Goal: Information Seeking & Learning: Learn about a topic

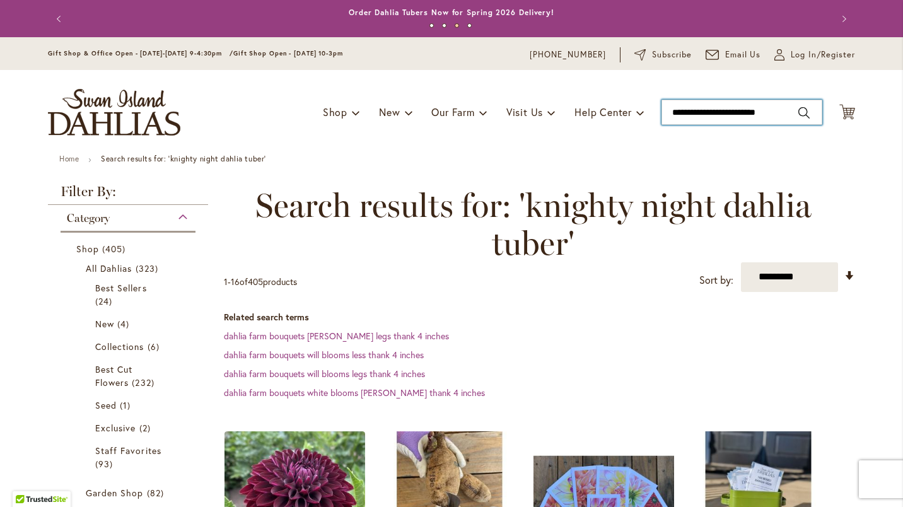
click at [672, 111] on input "**********" at bounding box center [742, 112] width 161 height 25
click at [788, 115] on input "**********" at bounding box center [742, 112] width 161 height 25
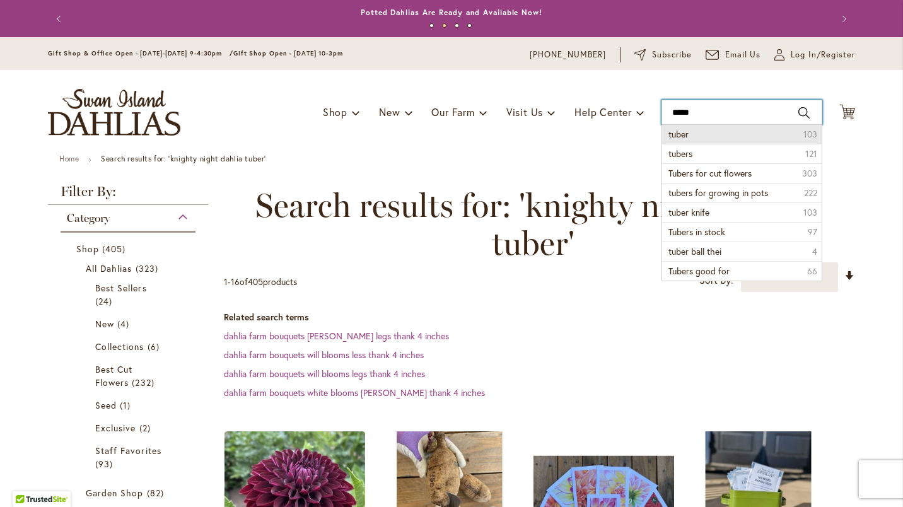
click at [699, 113] on input "*****" at bounding box center [742, 112] width 161 height 25
type input "*"
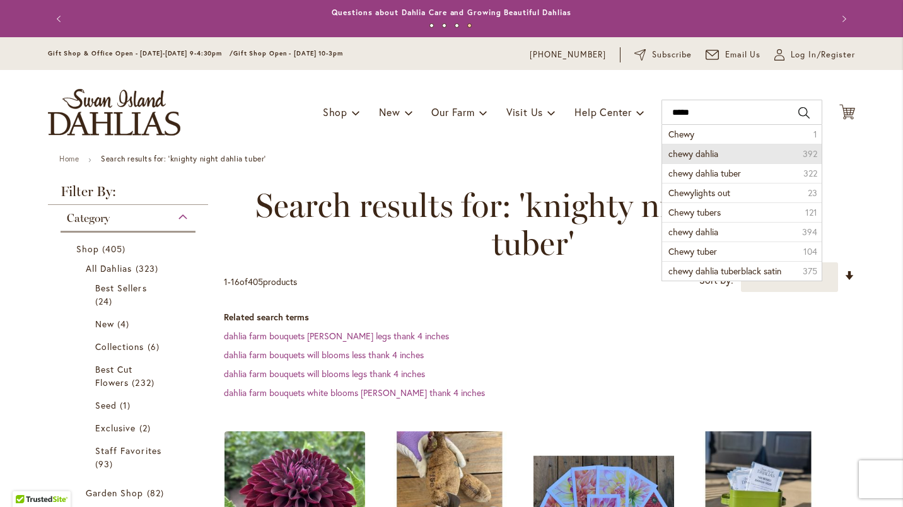
click at [677, 155] on span "chewy dahlia" at bounding box center [694, 154] width 50 height 12
type input "**********"
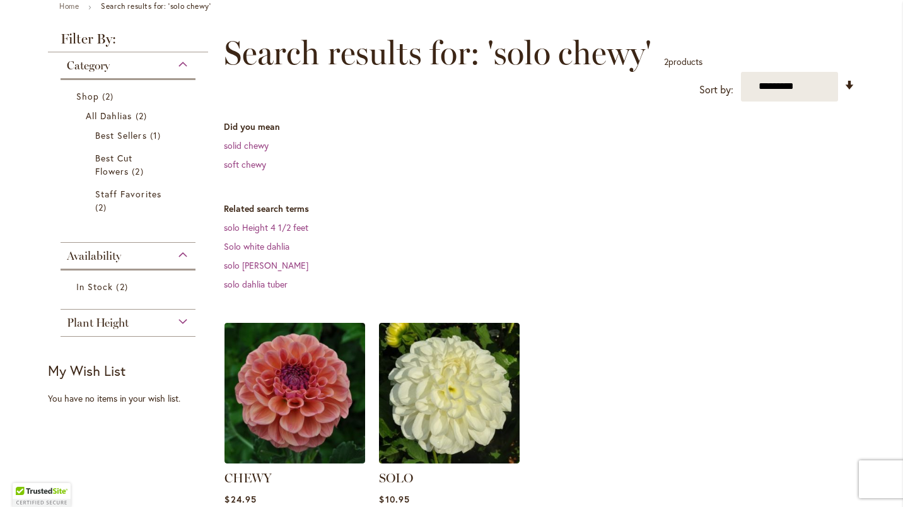
scroll to position [252, 0]
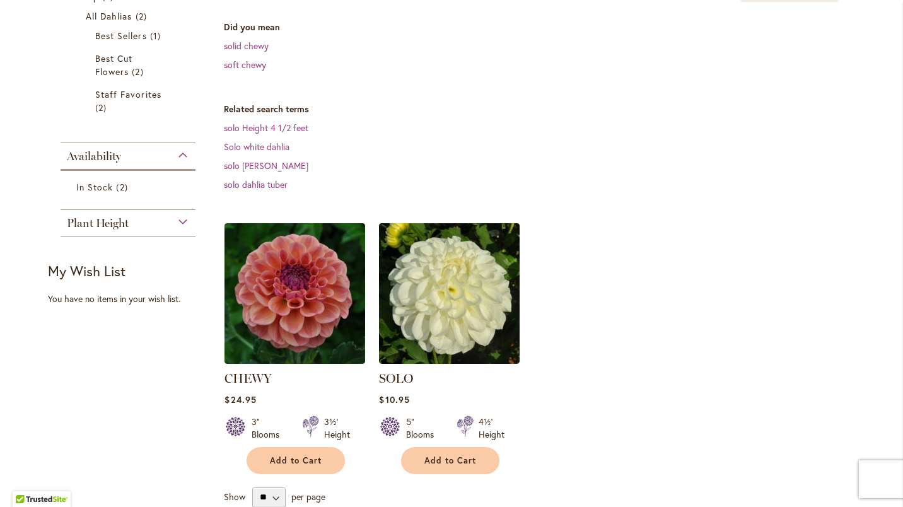
click at [271, 327] on img at bounding box center [295, 293] width 141 height 141
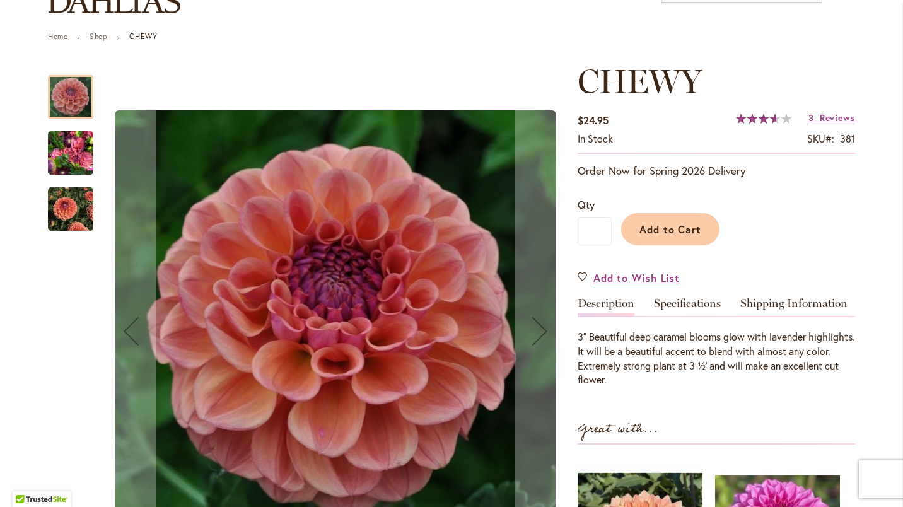
scroll to position [126, 0]
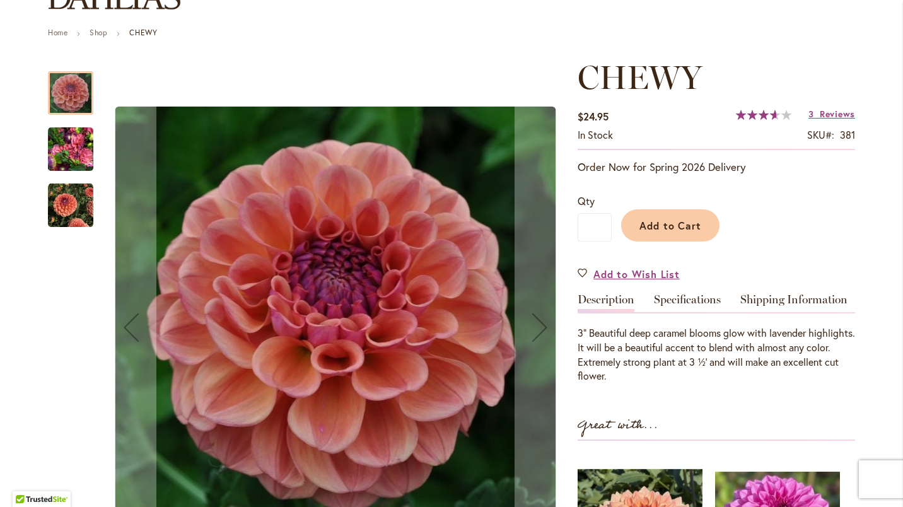
click at [53, 148] on img "CHEWY" at bounding box center [70, 149] width 45 height 61
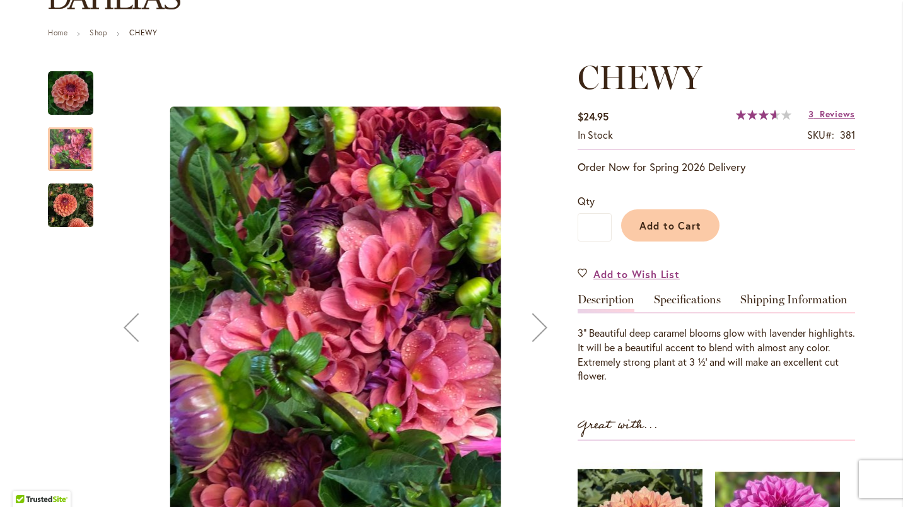
click at [69, 199] on img "CHEWY" at bounding box center [70, 205] width 45 height 45
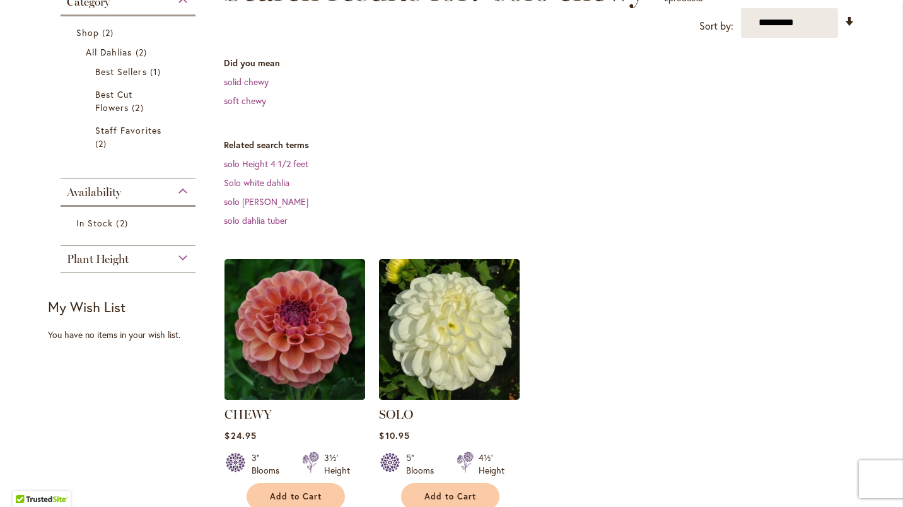
scroll to position [252, 0]
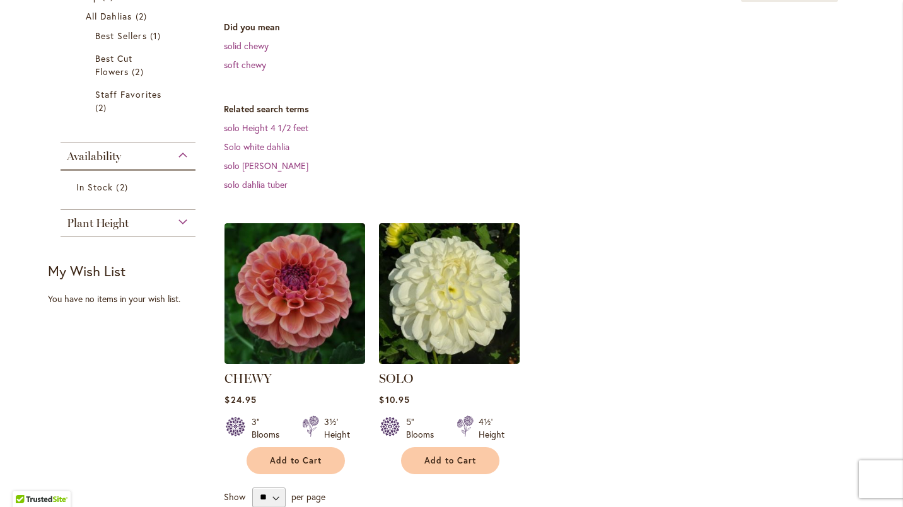
click at [269, 295] on img at bounding box center [295, 293] width 141 height 141
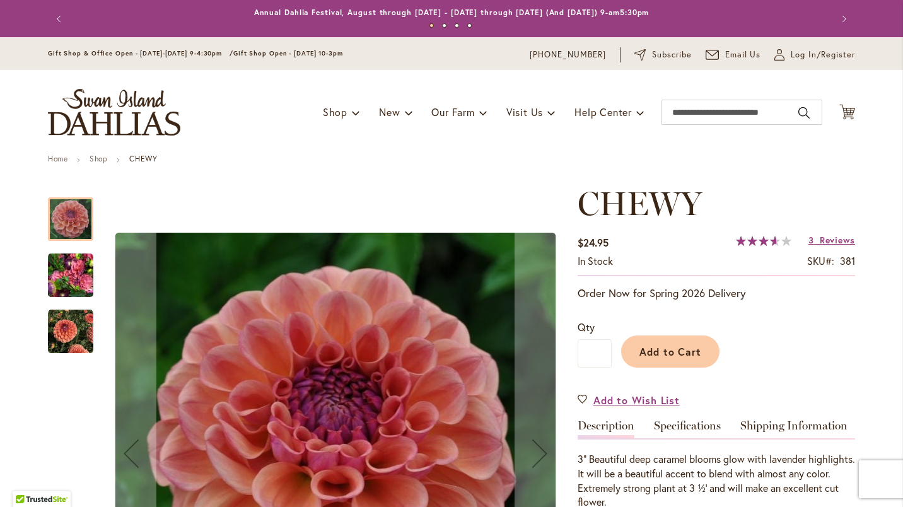
click at [831, 241] on span "Reviews" at bounding box center [837, 240] width 35 height 12
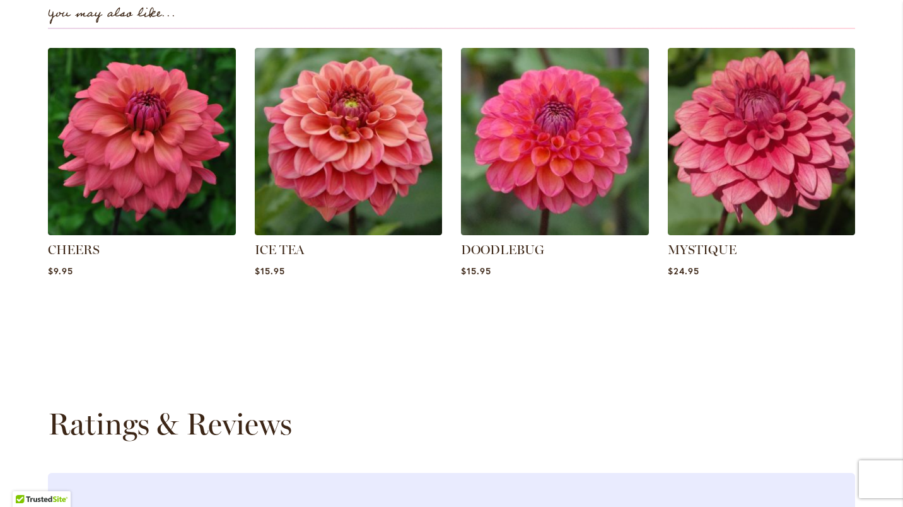
scroll to position [901, 0]
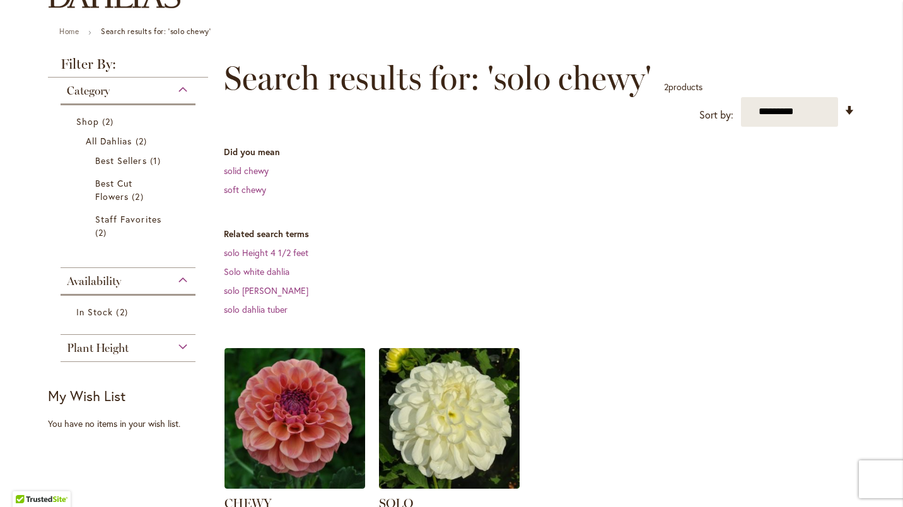
scroll to position [189, 0]
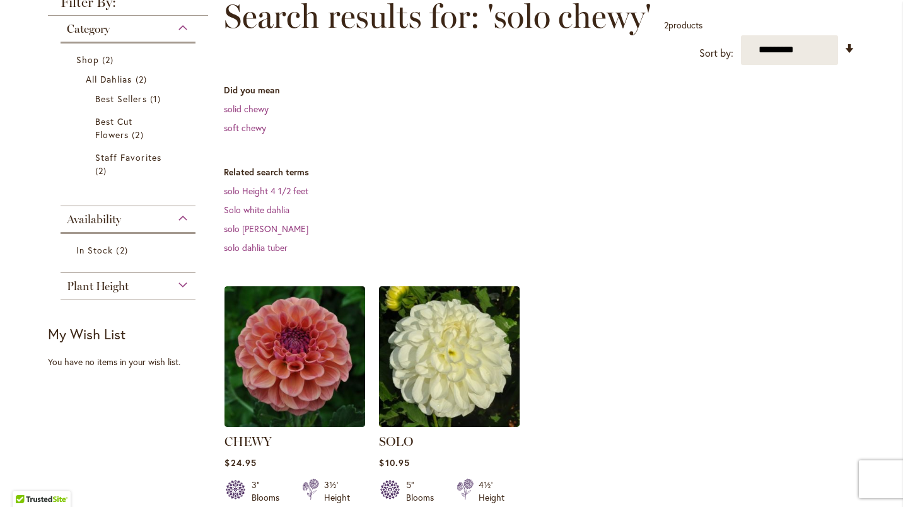
click at [242, 126] on link "soft chewy" at bounding box center [245, 128] width 42 height 12
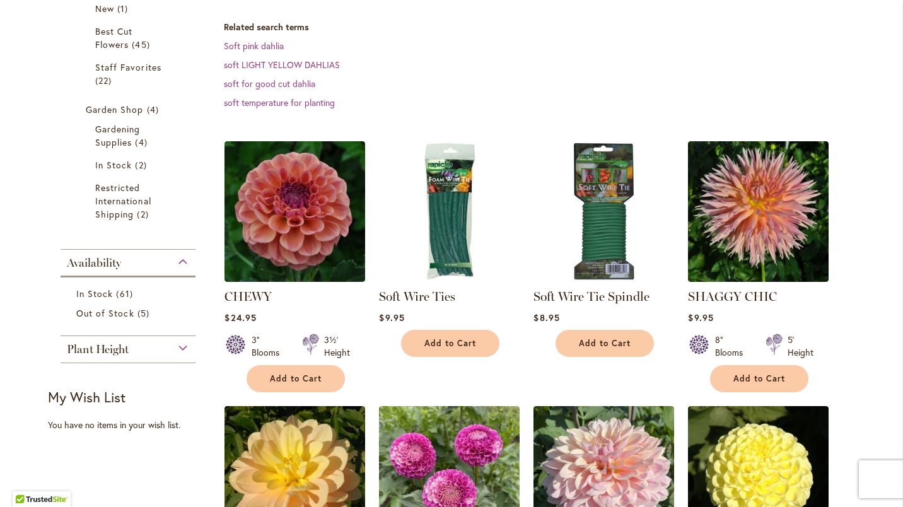
scroll to position [63, 0]
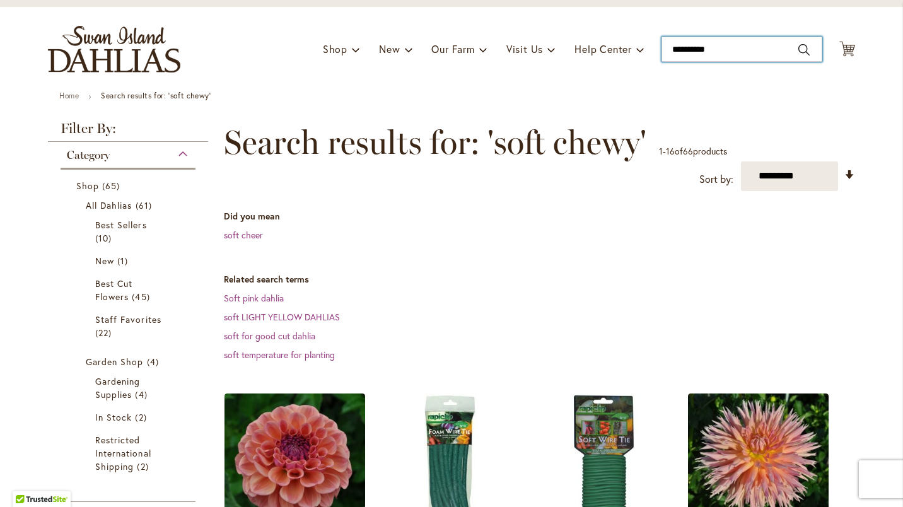
click at [720, 52] on input "**********" at bounding box center [742, 49] width 161 height 25
type input "*"
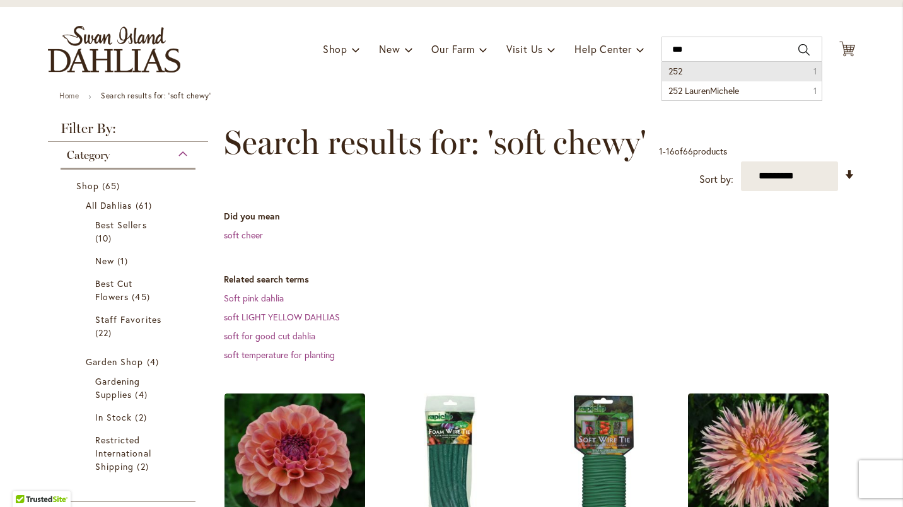
click at [670, 73] on span "252" at bounding box center [676, 71] width 14 height 12
type input "***"
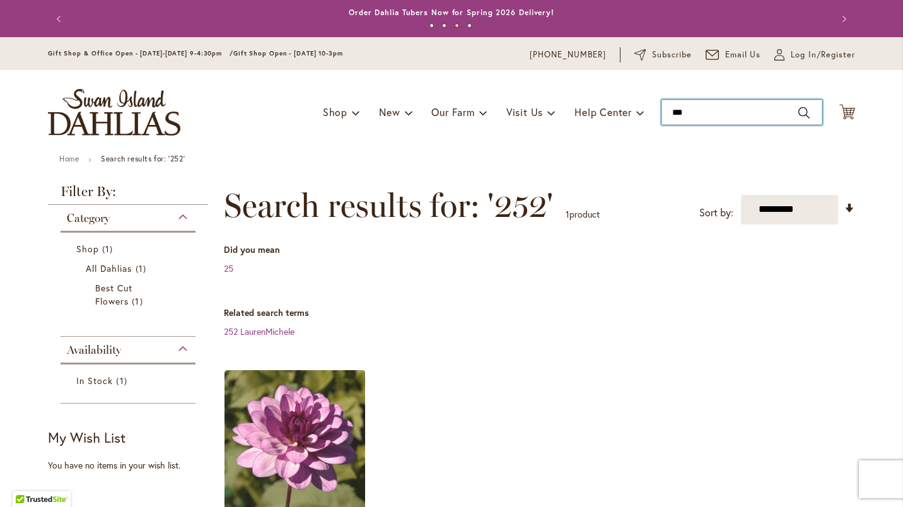
click at [688, 114] on input "***" at bounding box center [742, 112] width 161 height 25
type input "*"
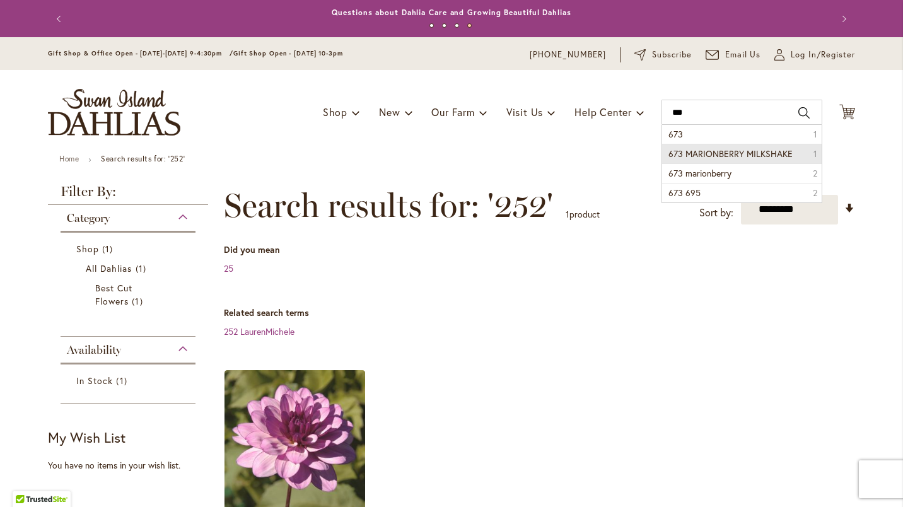
click at [704, 158] on span "673 MARIONBERRY MILKSHAKE" at bounding box center [731, 154] width 124 height 12
type input "**********"
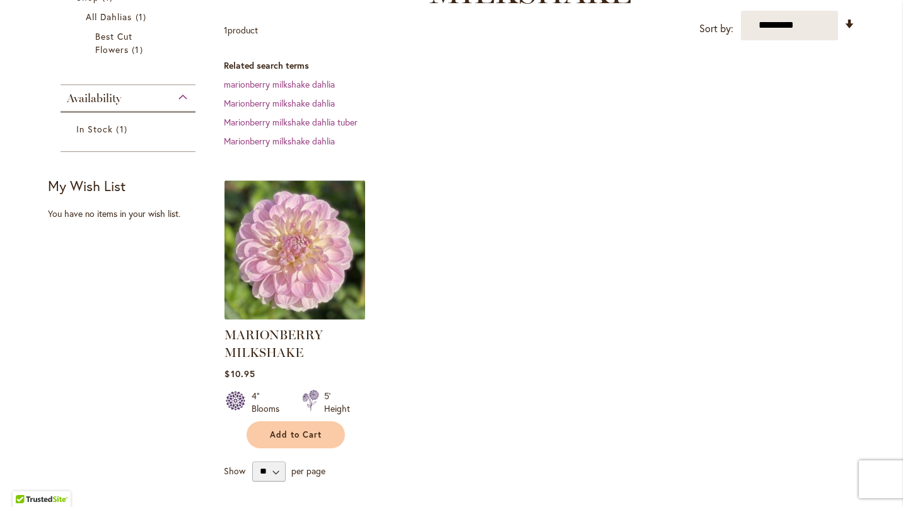
scroll to position [252, 0]
click at [283, 256] on img at bounding box center [295, 249] width 141 height 141
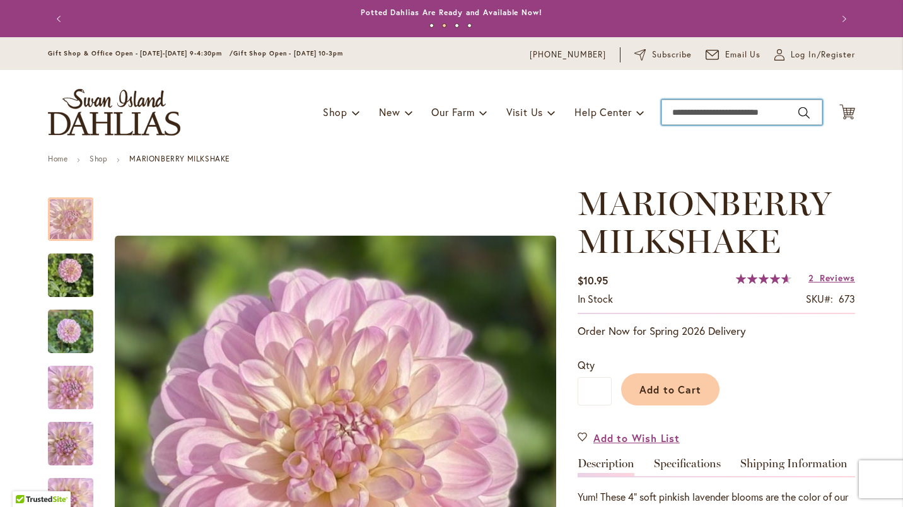
click at [781, 112] on input "Search" at bounding box center [742, 112] width 161 height 25
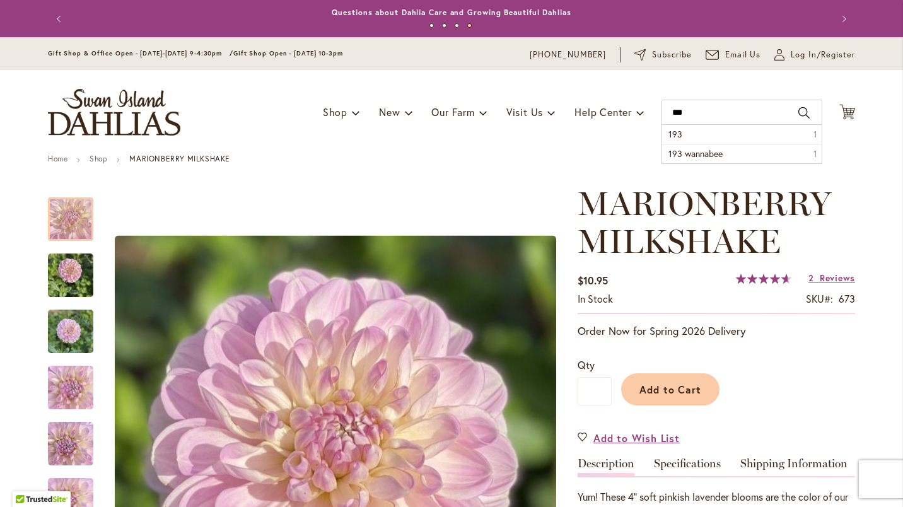
click at [693, 156] on span "193 wannabee" at bounding box center [696, 154] width 54 height 12
type input "**********"
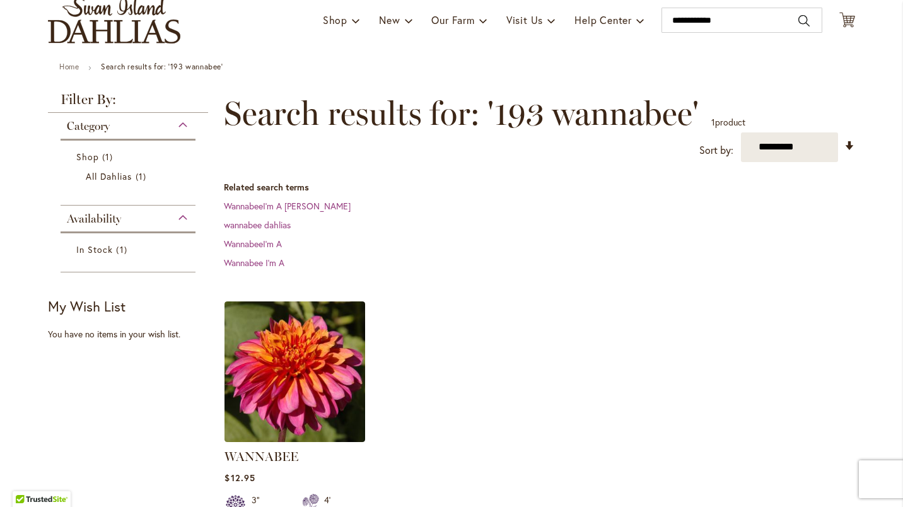
scroll to position [126, 0]
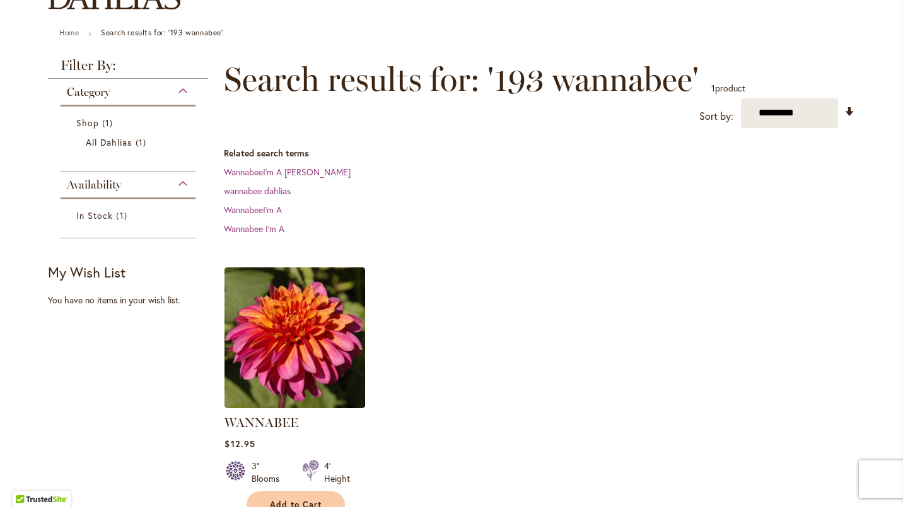
click at [318, 350] on img at bounding box center [295, 337] width 141 height 141
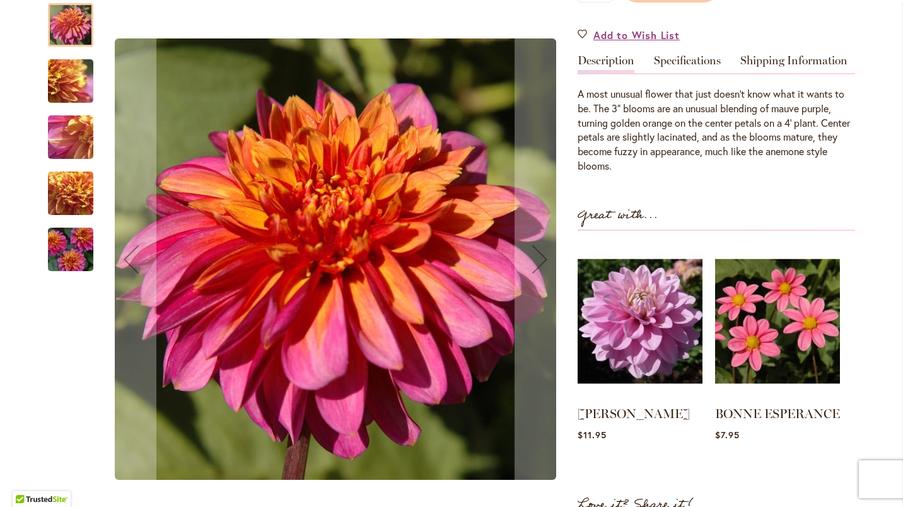
scroll to position [378, 0]
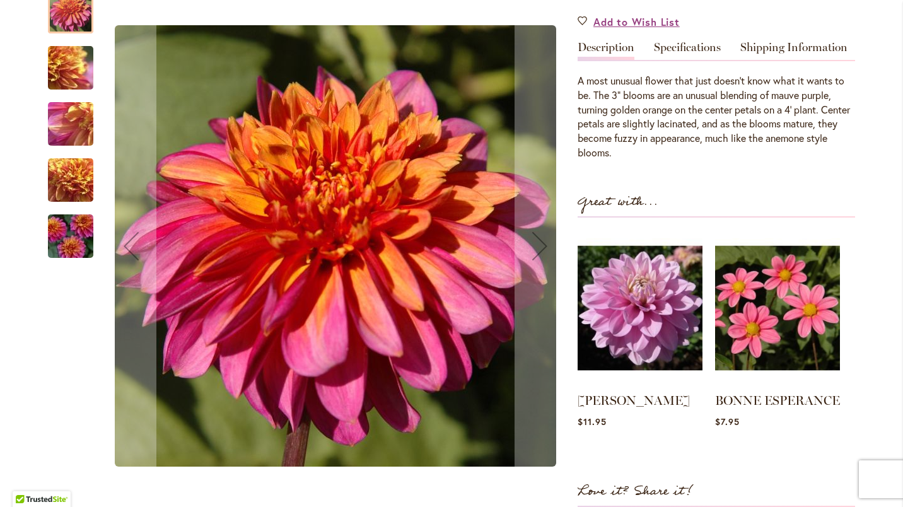
click at [534, 267] on div "Next" at bounding box center [540, 246] width 50 height 50
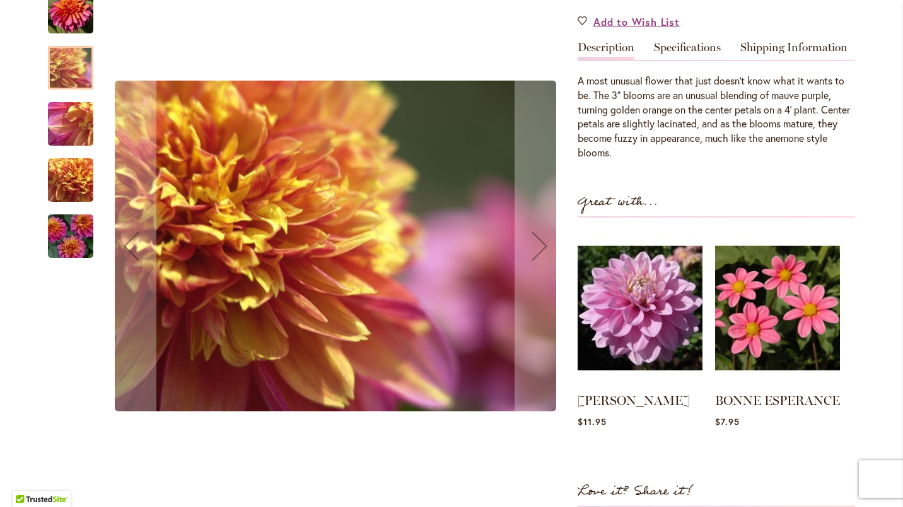
click at [67, 74] on div at bounding box center [70, 68] width 45 height 44
click at [70, 83] on div at bounding box center [70, 68] width 45 height 44
click at [62, 136] on img "WANNABEE" at bounding box center [70, 124] width 91 height 68
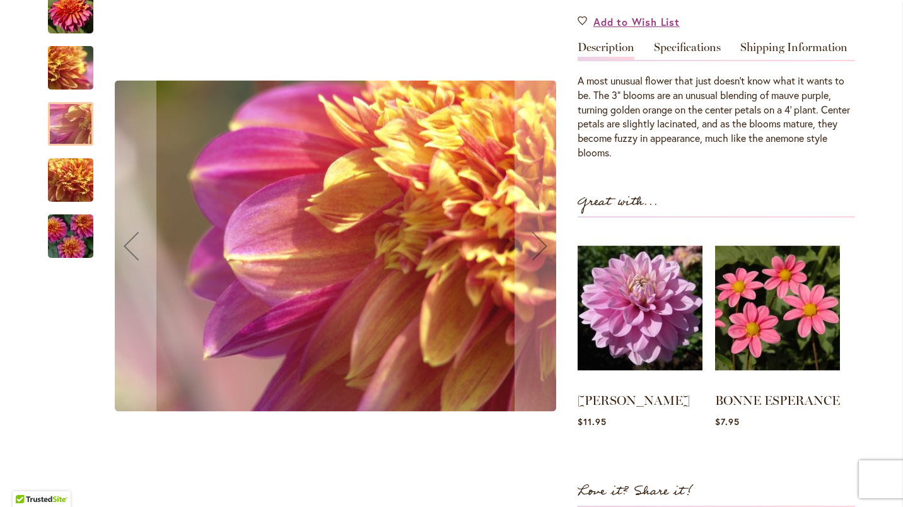
click at [56, 192] on img "WANNABEE" at bounding box center [70, 180] width 91 height 68
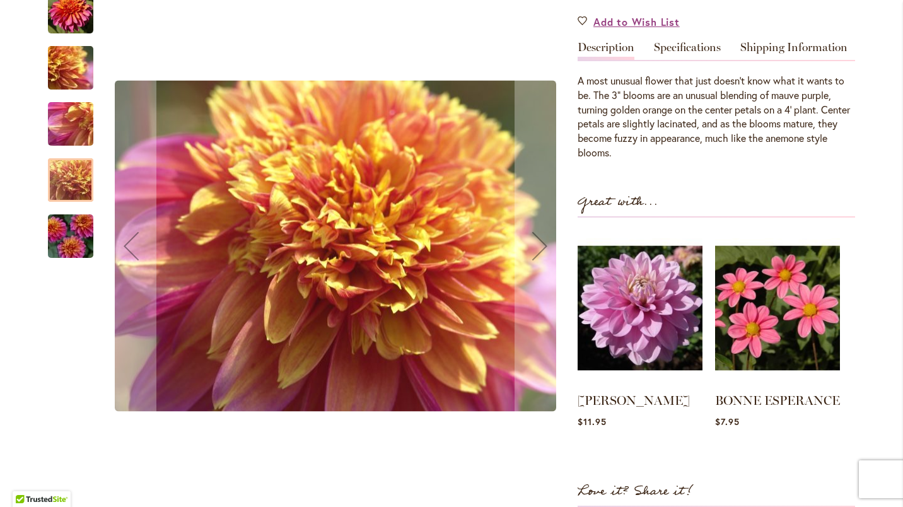
click at [61, 255] on img "WANNABEE" at bounding box center [70, 236] width 91 height 61
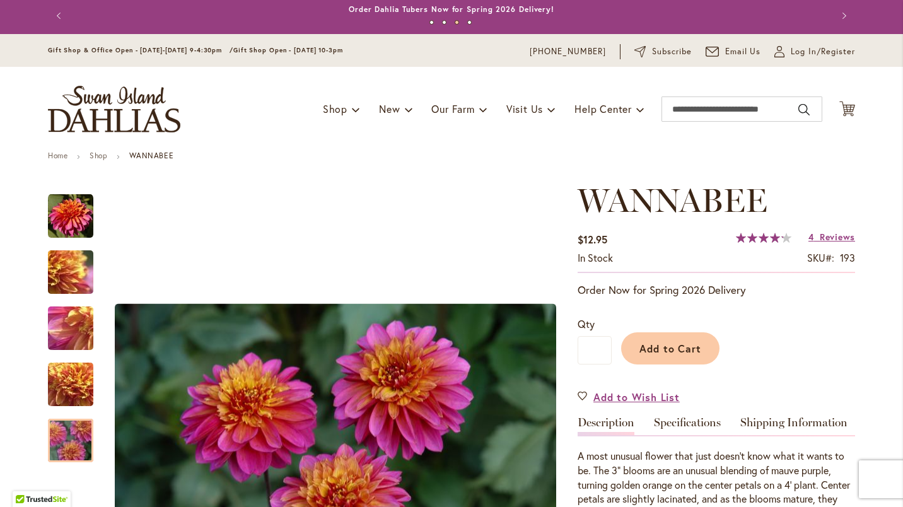
scroll to position [0, 0]
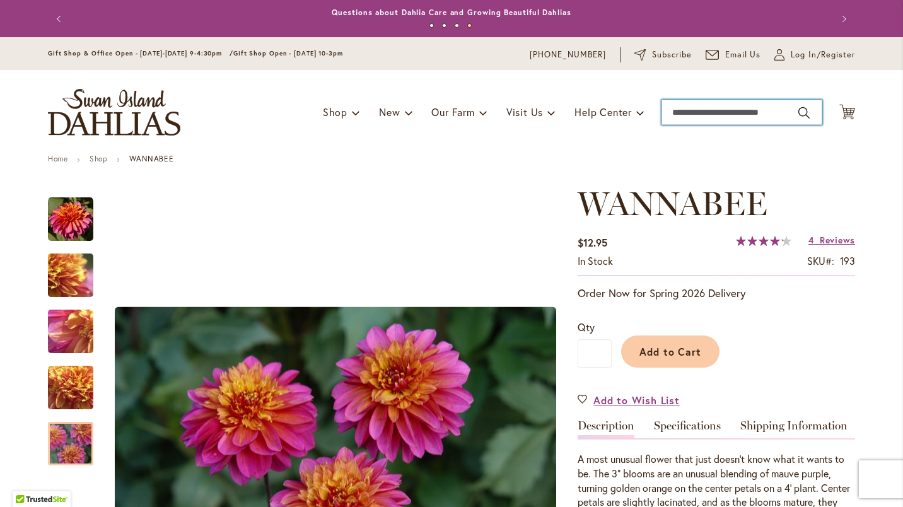
click at [665, 114] on input "Search" at bounding box center [742, 112] width 161 height 25
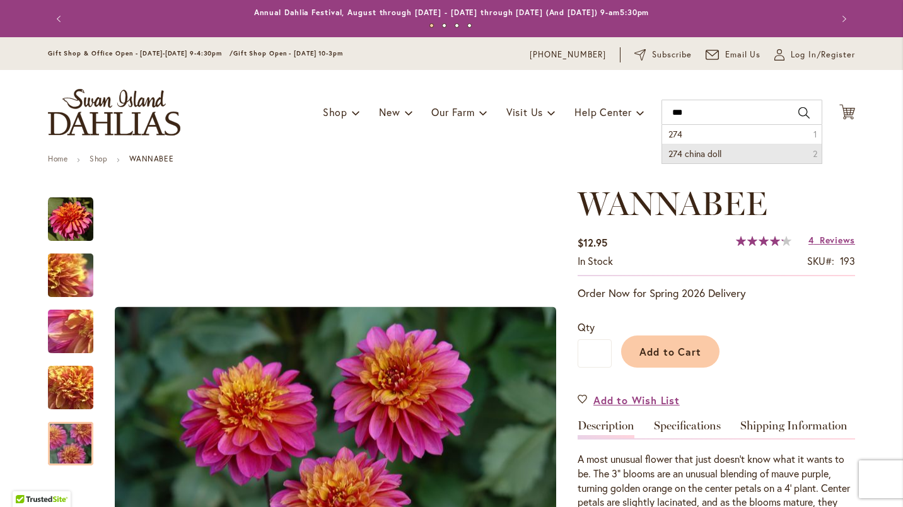
click at [675, 152] on span "274 china doll" at bounding box center [695, 154] width 53 height 12
type input "**********"
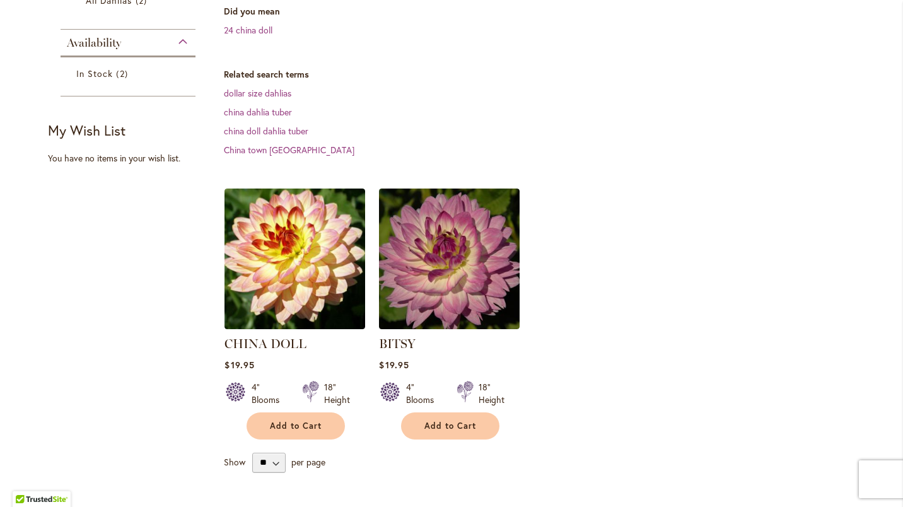
scroll to position [315, 0]
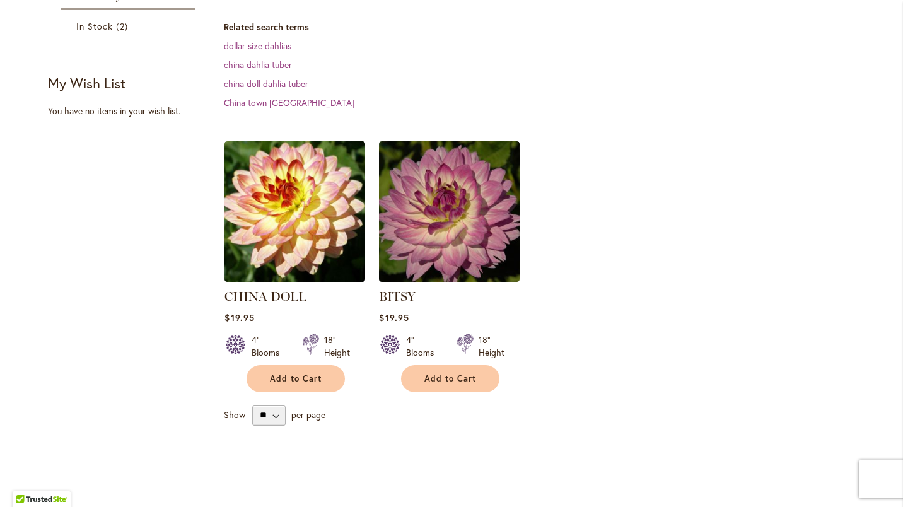
click at [308, 206] on img at bounding box center [295, 211] width 141 height 141
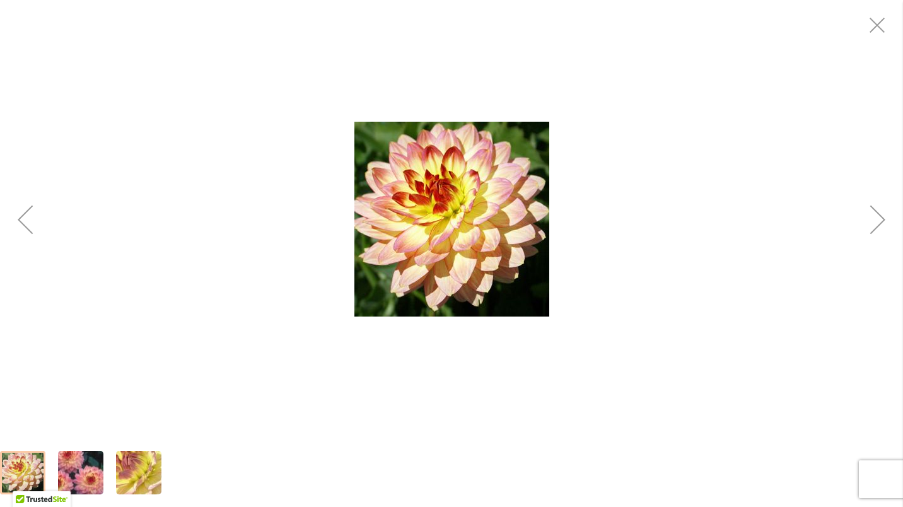
click at [91, 473] on img "CHINA DOLL" at bounding box center [80, 472] width 91 height 65
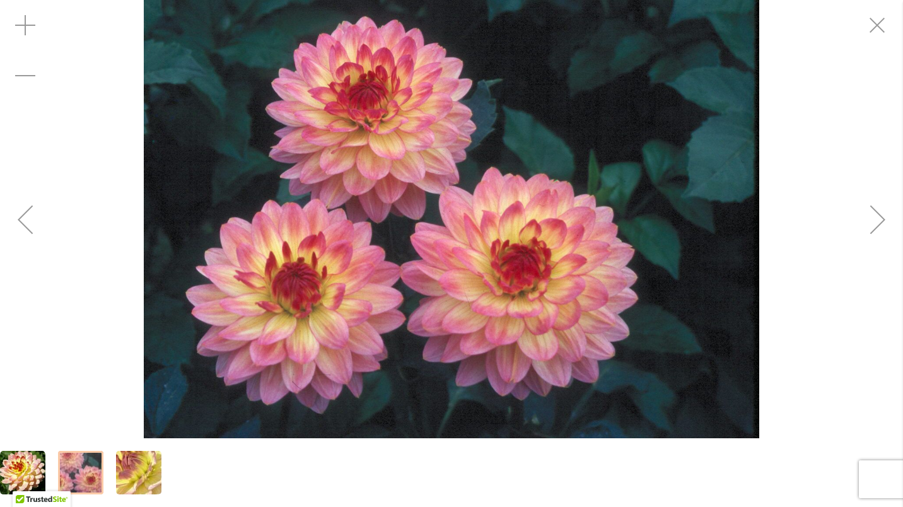
click at [129, 475] on img "CHINA DOLL" at bounding box center [138, 473] width 91 height 68
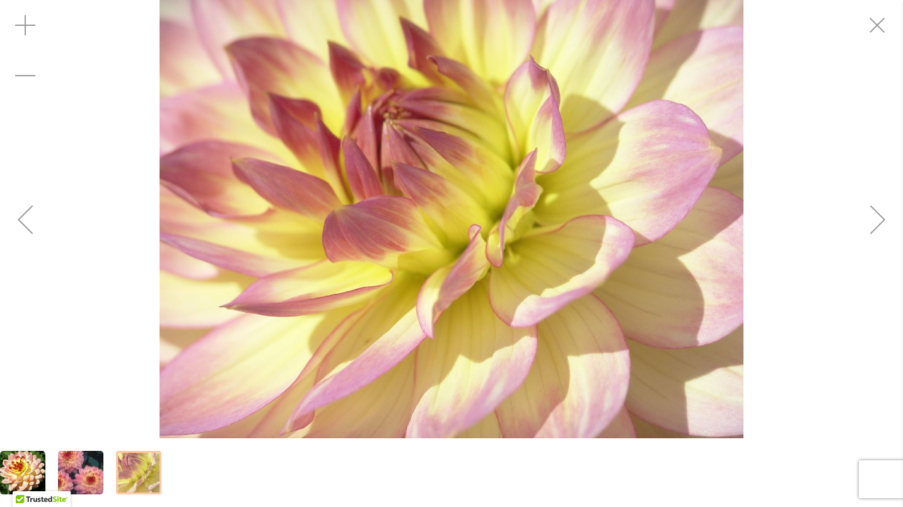
click at [79, 471] on img "CHINA DOLL" at bounding box center [80, 472] width 91 height 65
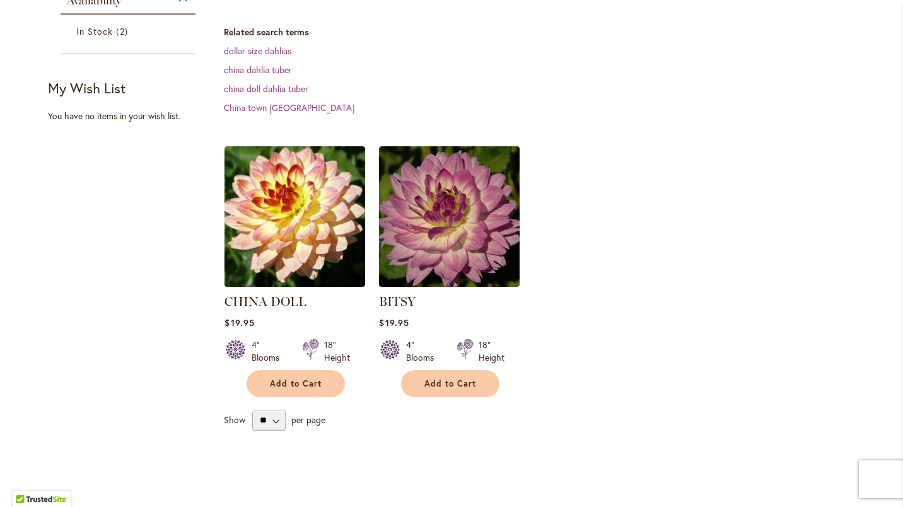
scroll to position [315, 0]
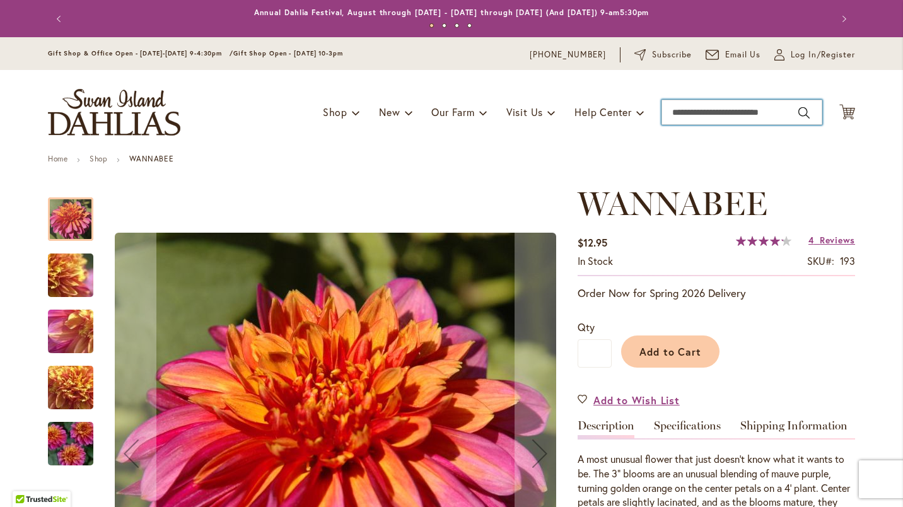
click at [675, 114] on input "Search" at bounding box center [742, 112] width 161 height 25
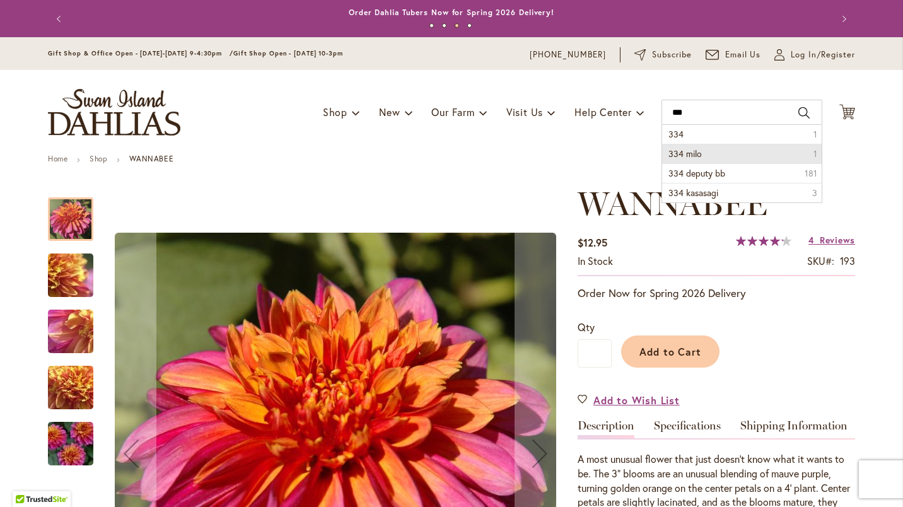
click at [672, 155] on span "334 milo" at bounding box center [685, 154] width 33 height 12
type input "********"
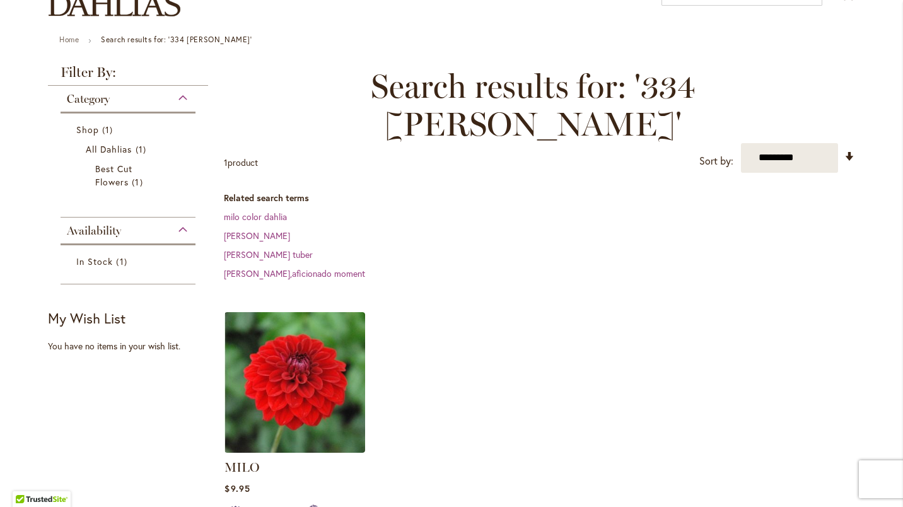
scroll to position [126, 0]
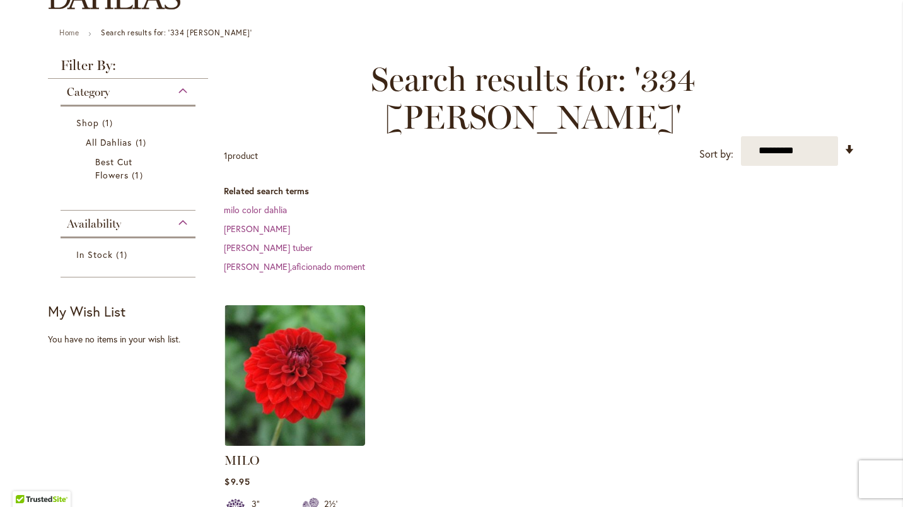
click at [288, 310] on img at bounding box center [295, 375] width 141 height 141
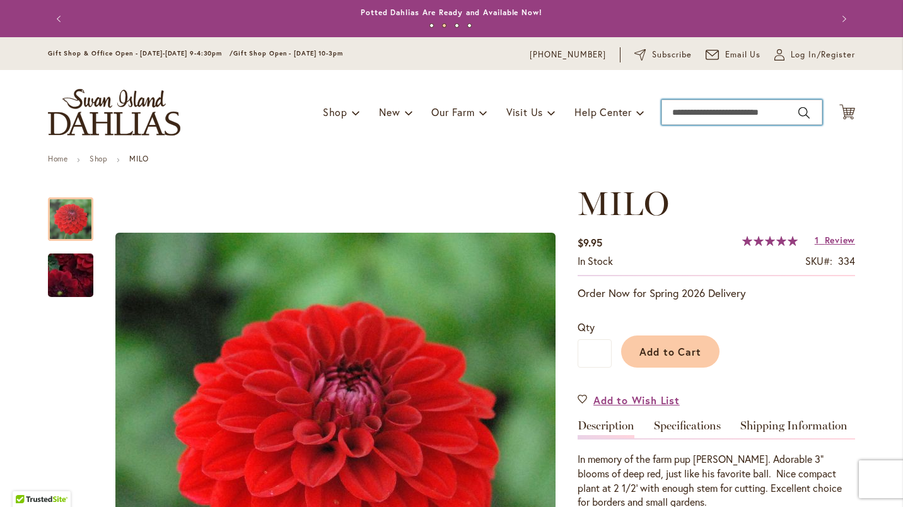
click at [677, 113] on input "Search" at bounding box center [742, 112] width 161 height 25
click at [802, 112] on button "Search" at bounding box center [803, 113] width 11 height 20
type input "***"
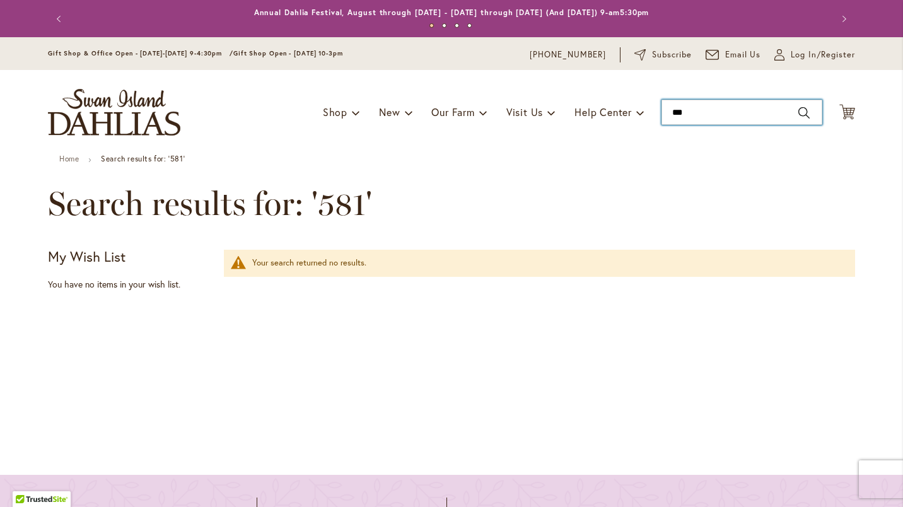
click at [691, 115] on input "***" at bounding box center [742, 112] width 161 height 25
type input "*"
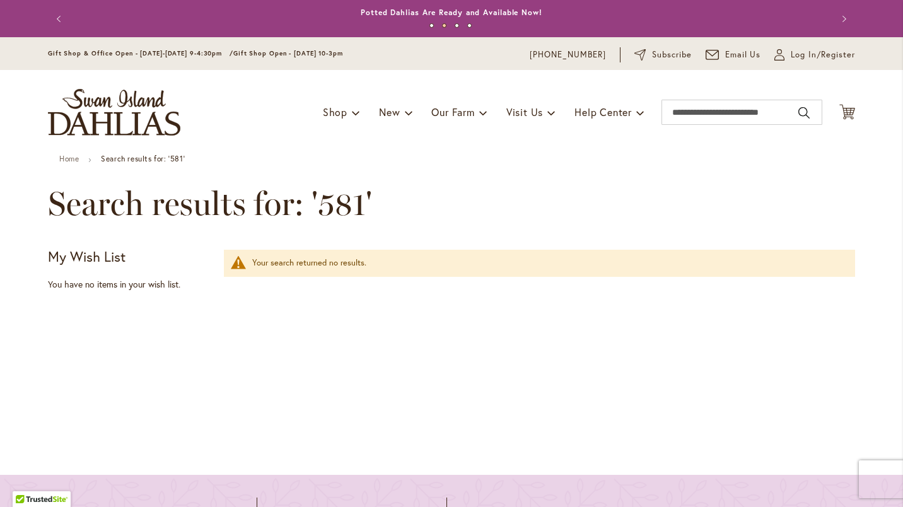
click at [12, 458] on div "Skip to Content Gift Shop & Office Open - Monday-Friday 9-4:30pm / Gift Shop Op…" at bounding box center [451, 439] width 903 height 804
click at [673, 110] on input "Search" at bounding box center [742, 112] width 161 height 25
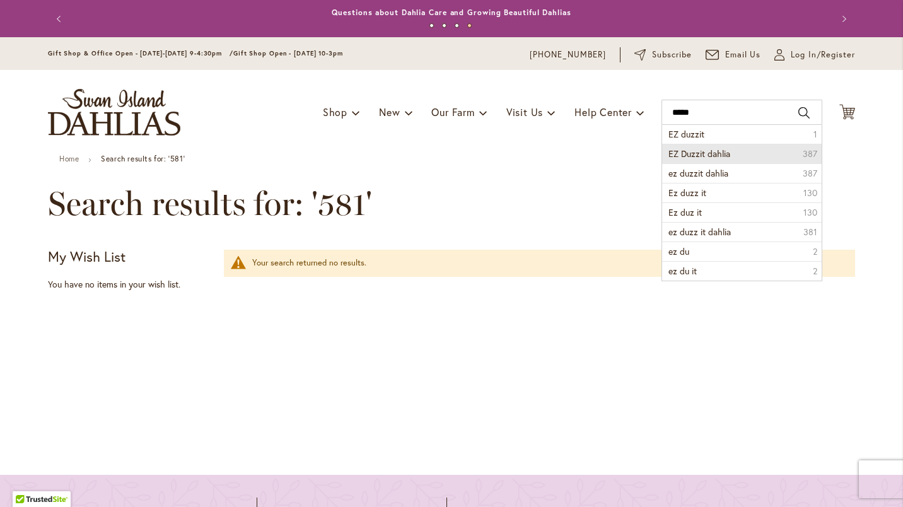
click at [689, 154] on span "EZ Duzzit dahlia" at bounding box center [700, 154] width 62 height 12
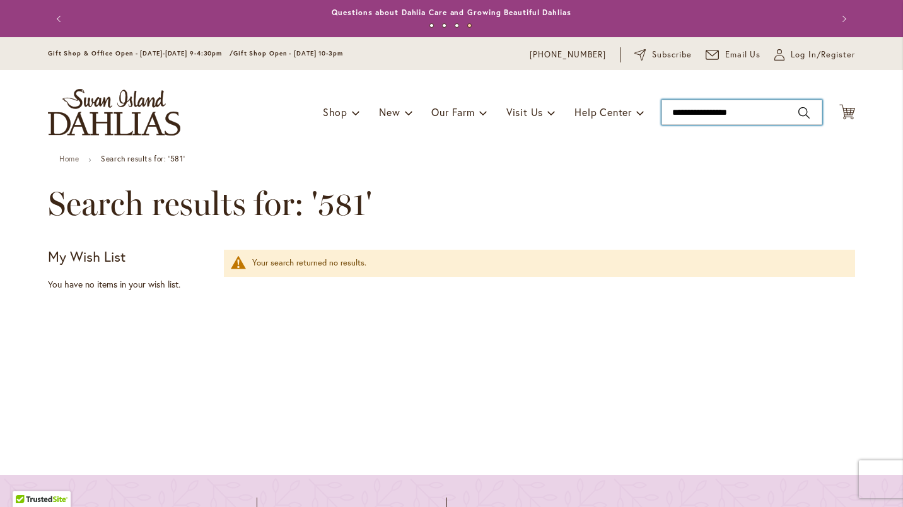
type input "**********"
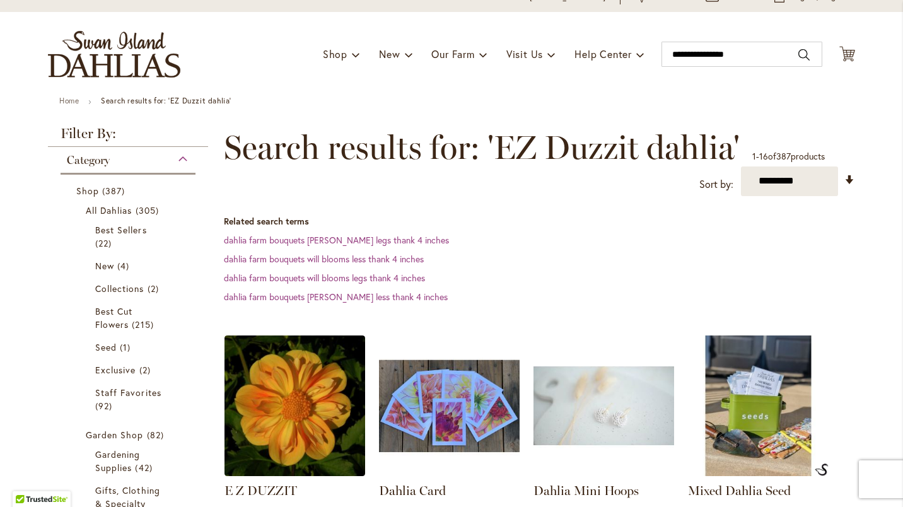
scroll to position [252, 0]
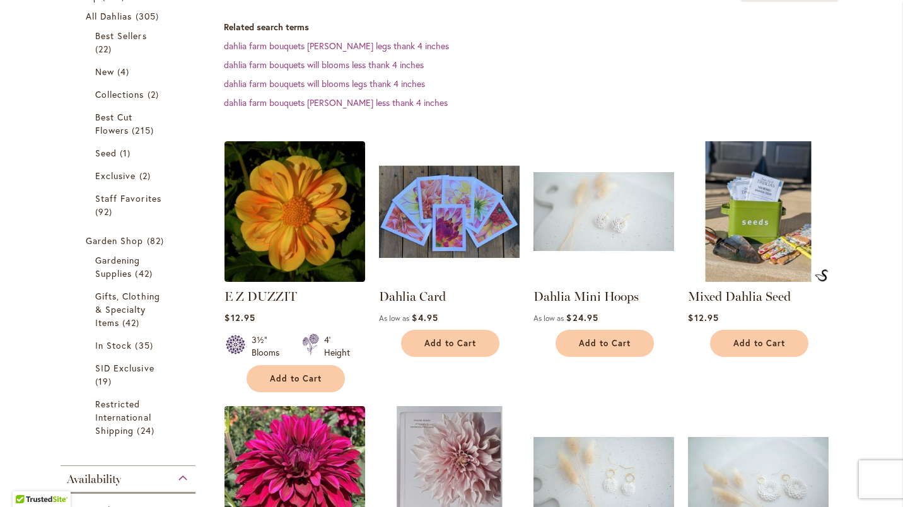
click at [288, 231] on img at bounding box center [295, 211] width 141 height 141
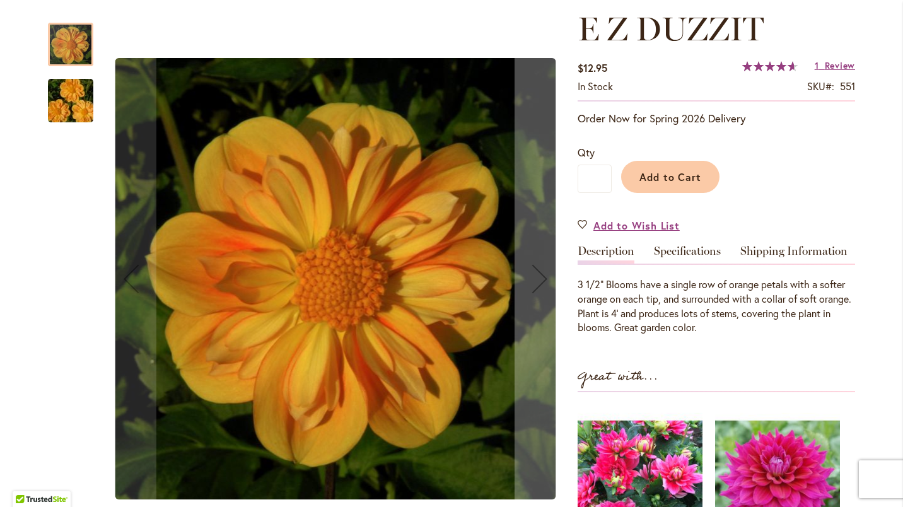
scroll to position [189, 0]
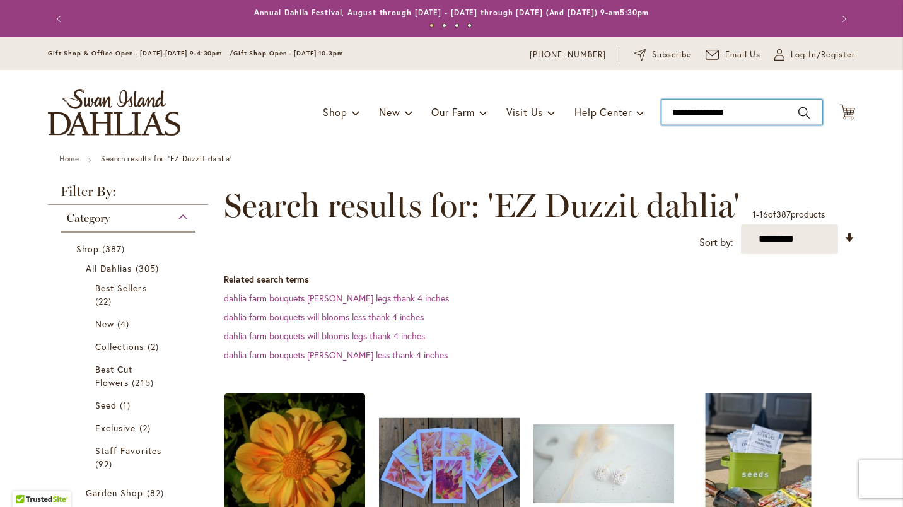
click at [669, 109] on input "**********" at bounding box center [742, 112] width 161 height 25
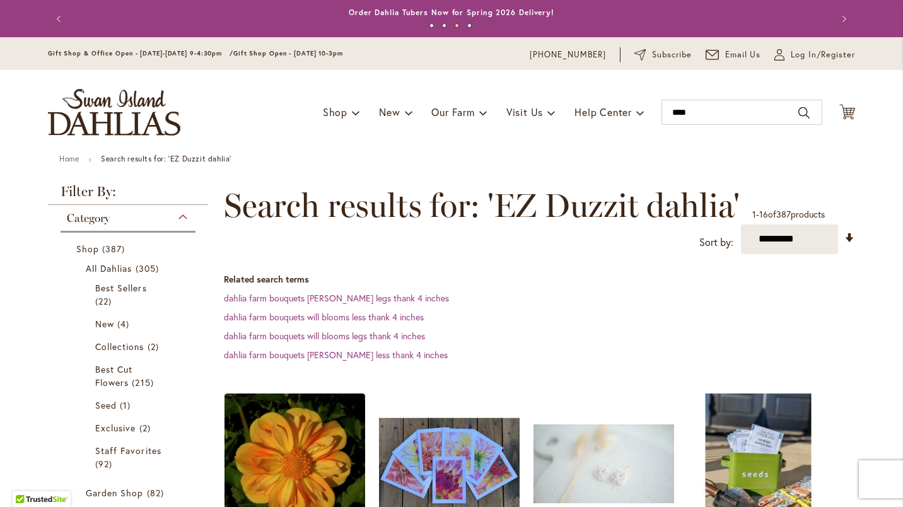
click at [798, 119] on button "Search" at bounding box center [803, 113] width 11 height 20
type input "****"
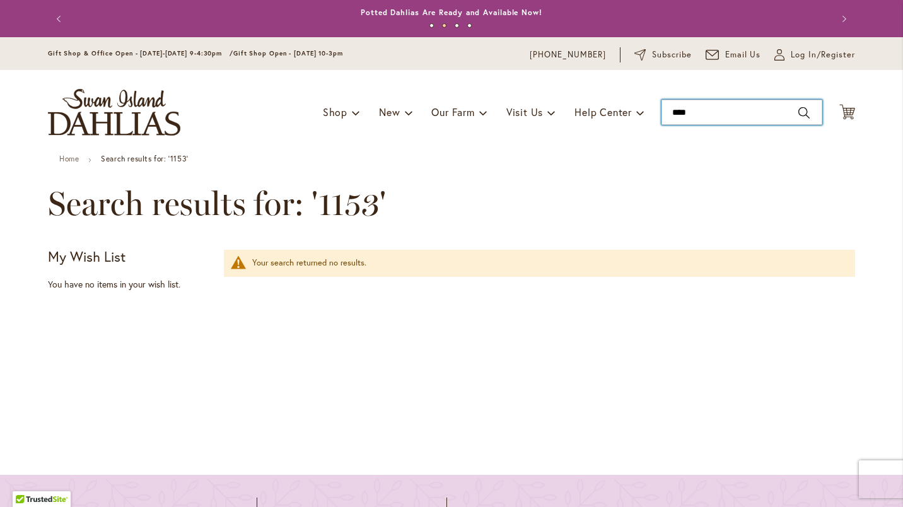
click at [688, 111] on input "****" at bounding box center [742, 112] width 161 height 25
type input "*"
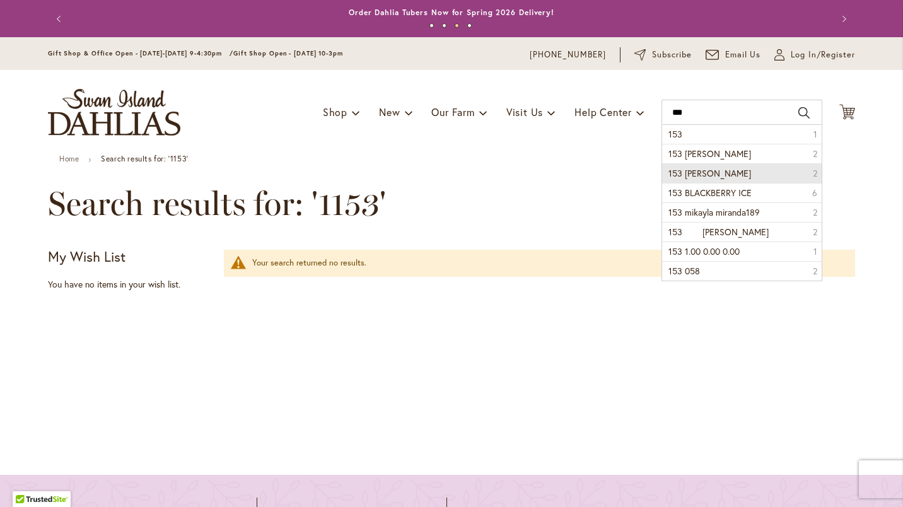
click at [719, 174] on span "153 MIKAYLA MIRANDA" at bounding box center [710, 173] width 83 height 12
type input "**********"
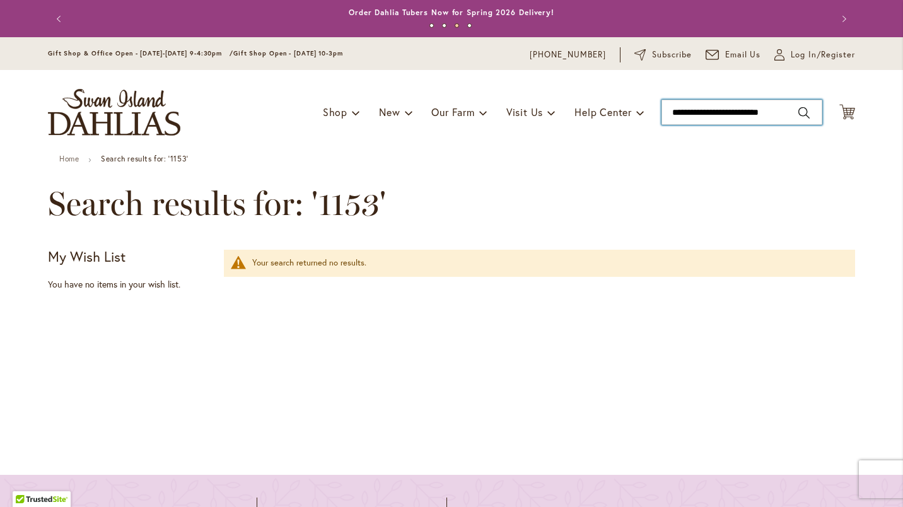
scroll to position [0, 4]
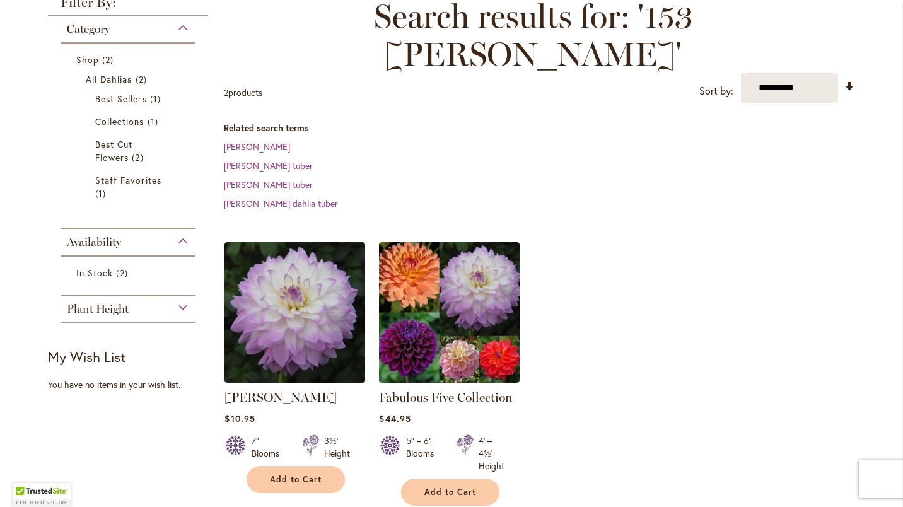
scroll to position [252, 0]
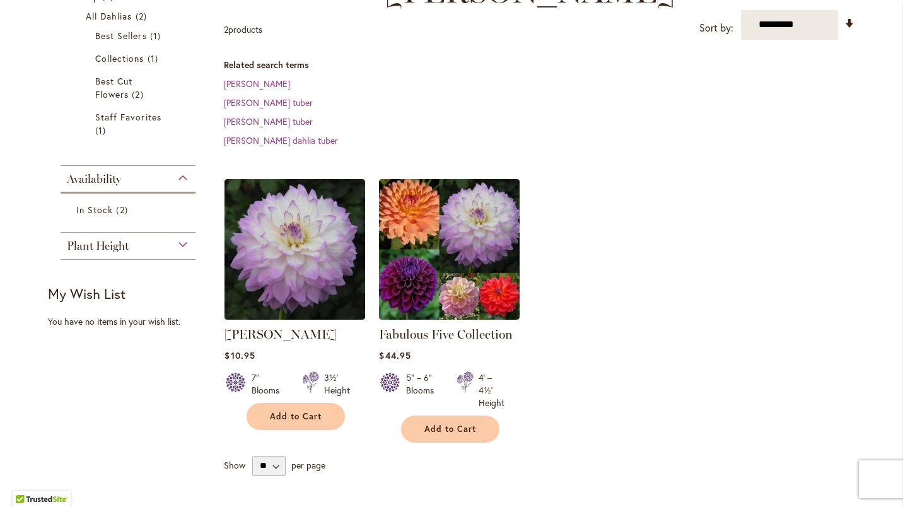
click at [465, 250] on img at bounding box center [449, 249] width 141 height 141
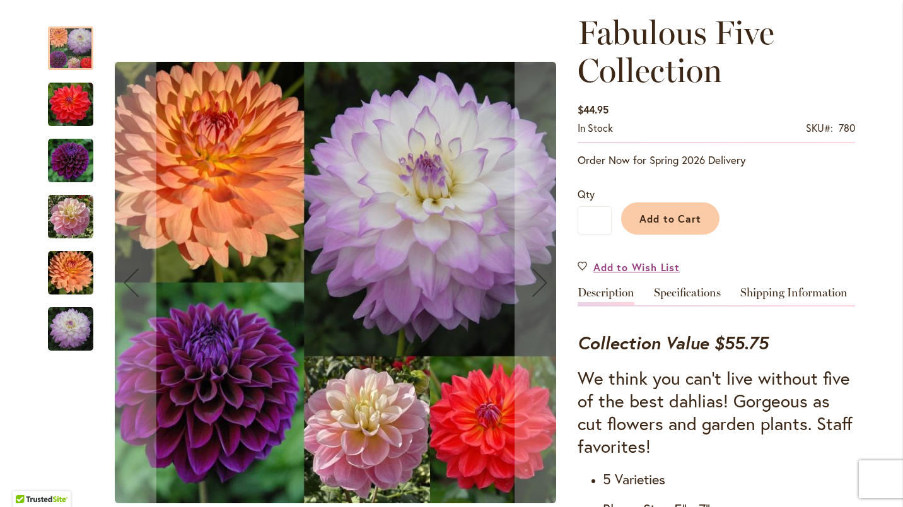
scroll to position [189, 0]
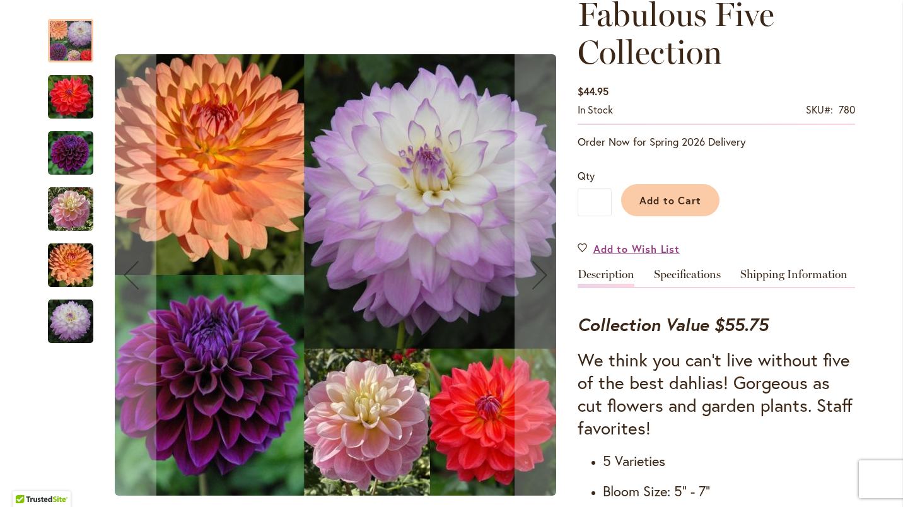
click at [77, 216] on img "GABBIE'S WISH" at bounding box center [70, 209] width 45 height 45
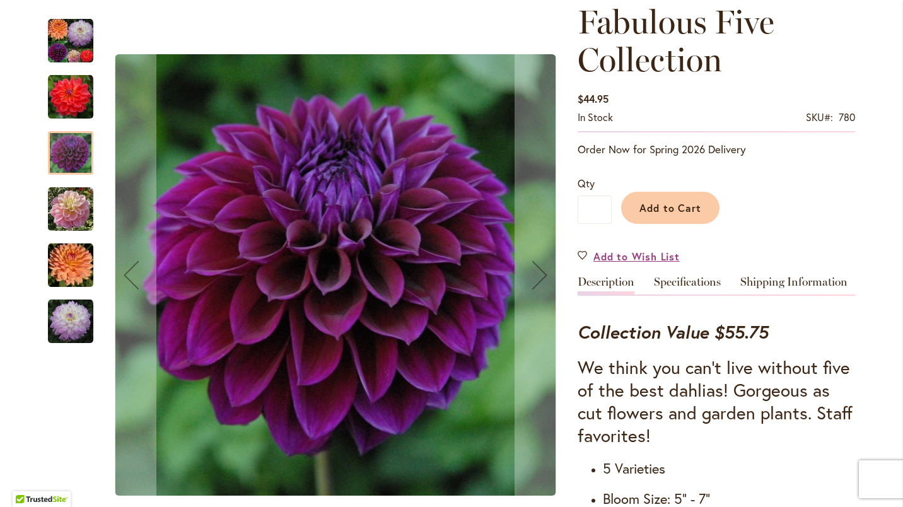
scroll to position [179, 0]
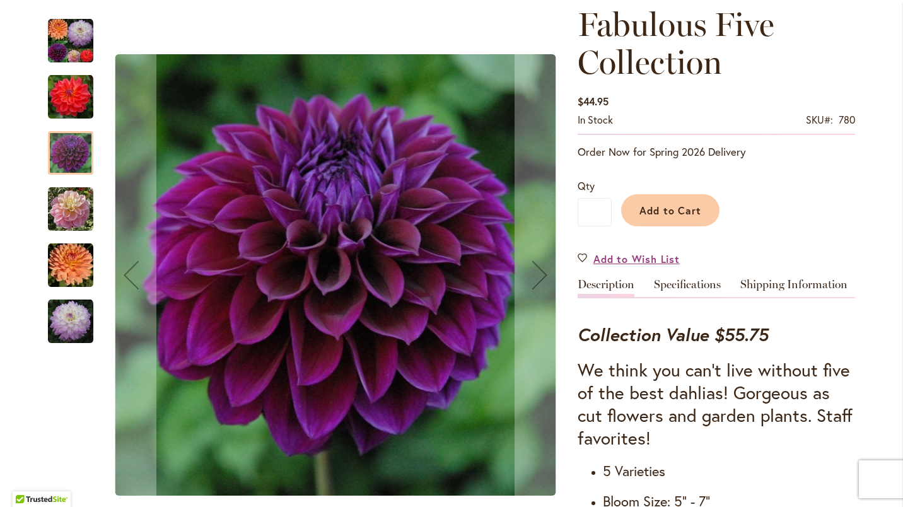
click at [818, 291] on link "Shipping Information" at bounding box center [793, 288] width 107 height 18
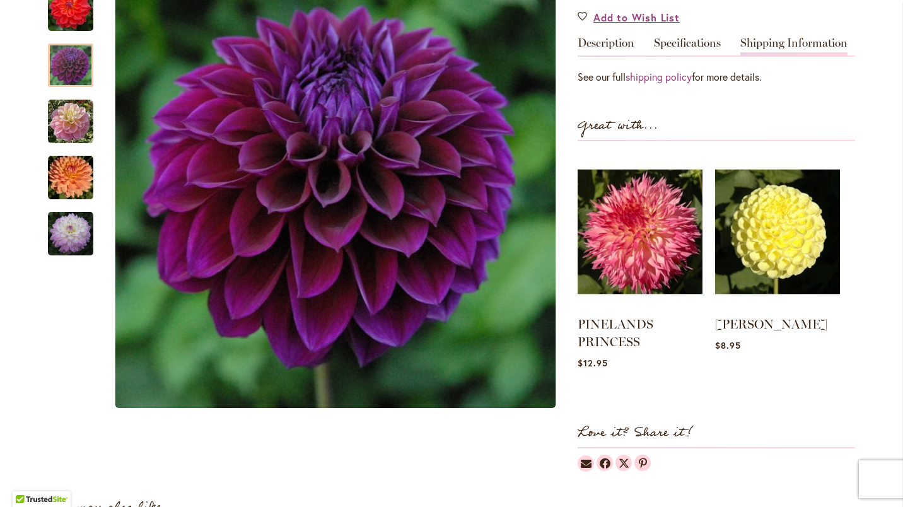
scroll to position [494, 0]
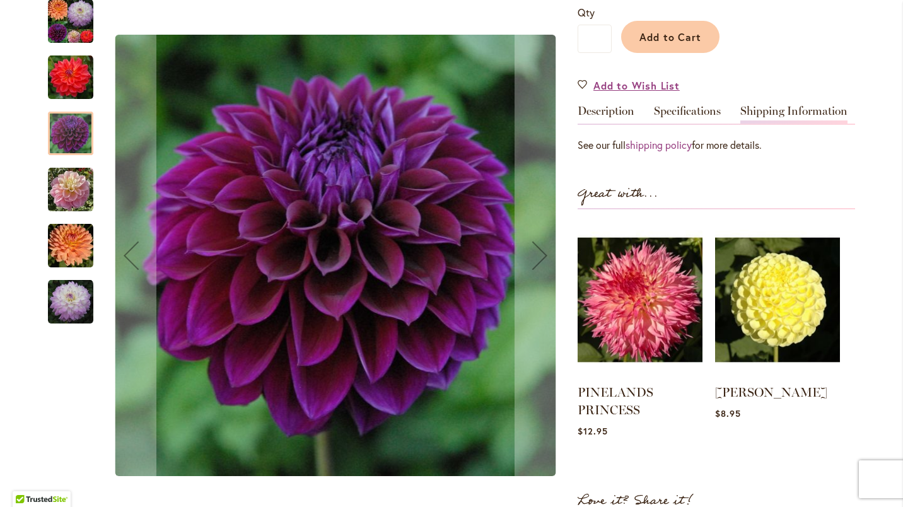
click at [71, 118] on div at bounding box center [70, 134] width 45 height 44
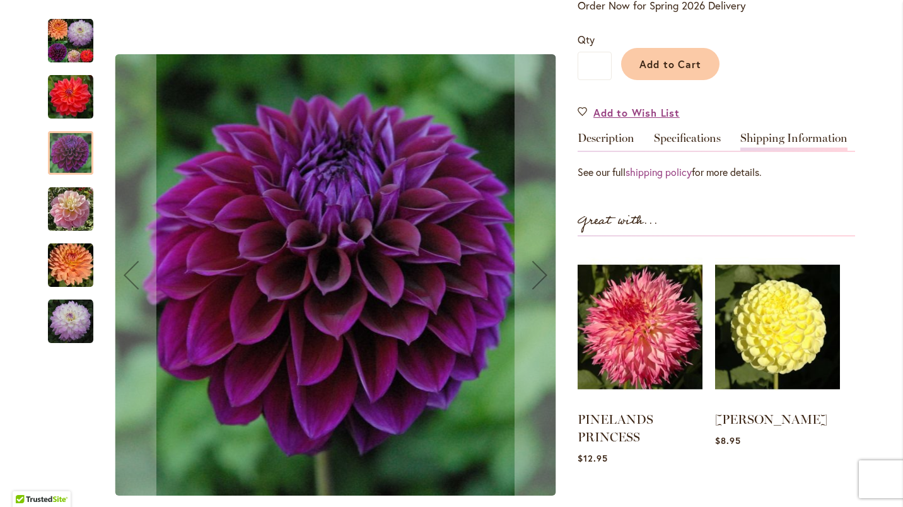
scroll to position [305, 0]
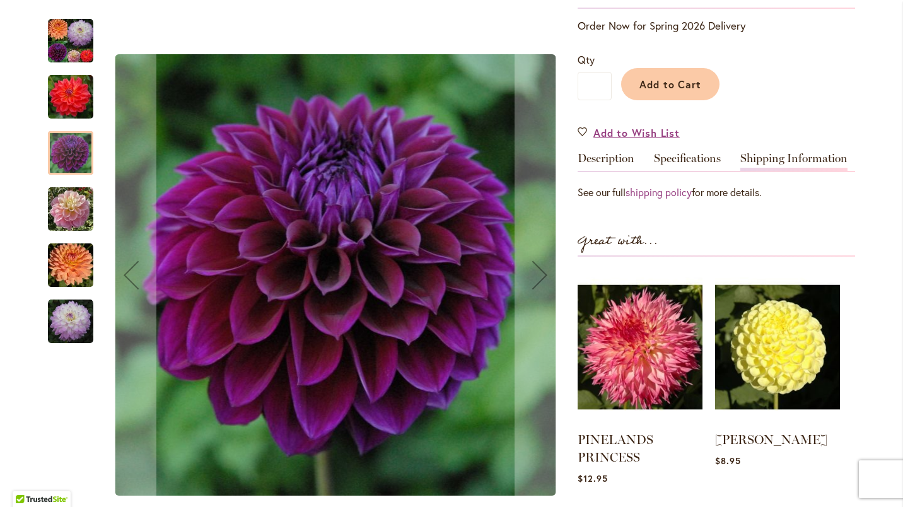
click at [61, 222] on img "GABBIE'S WISH" at bounding box center [70, 209] width 45 height 45
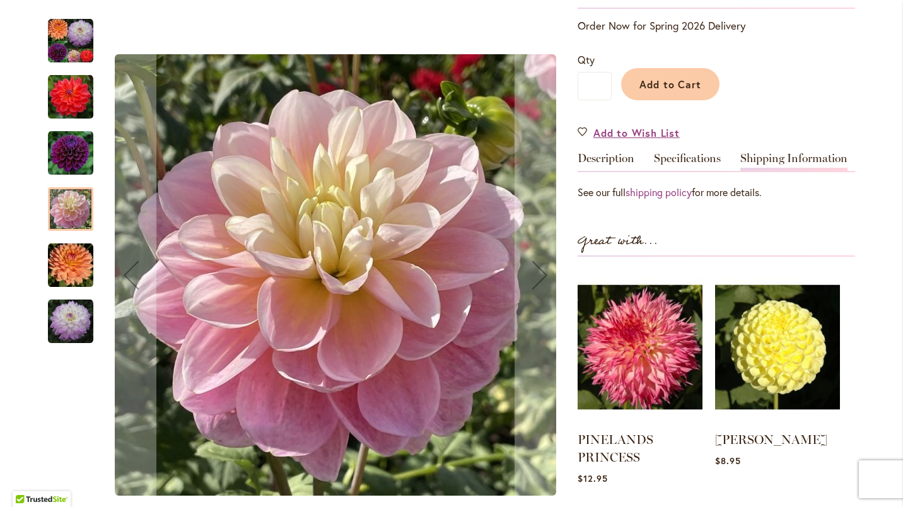
click at [593, 167] on link "Description" at bounding box center [606, 162] width 57 height 18
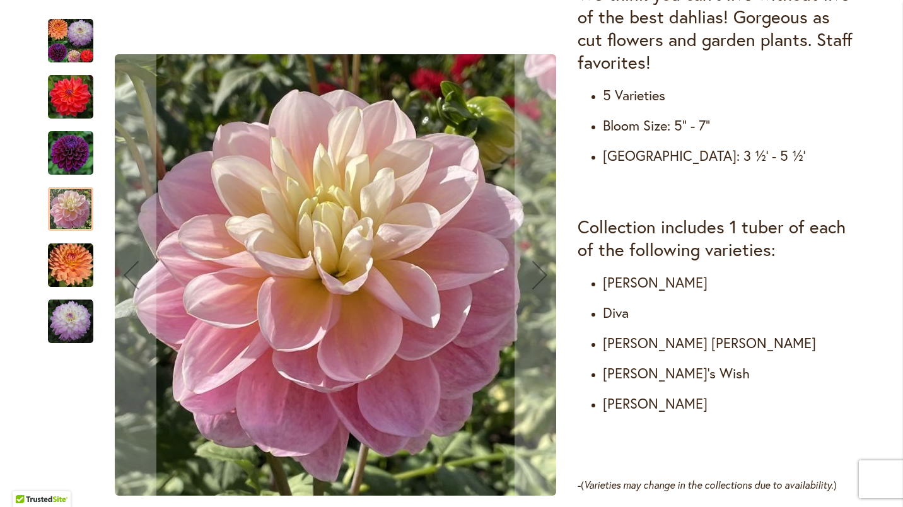
scroll to position [618, 0]
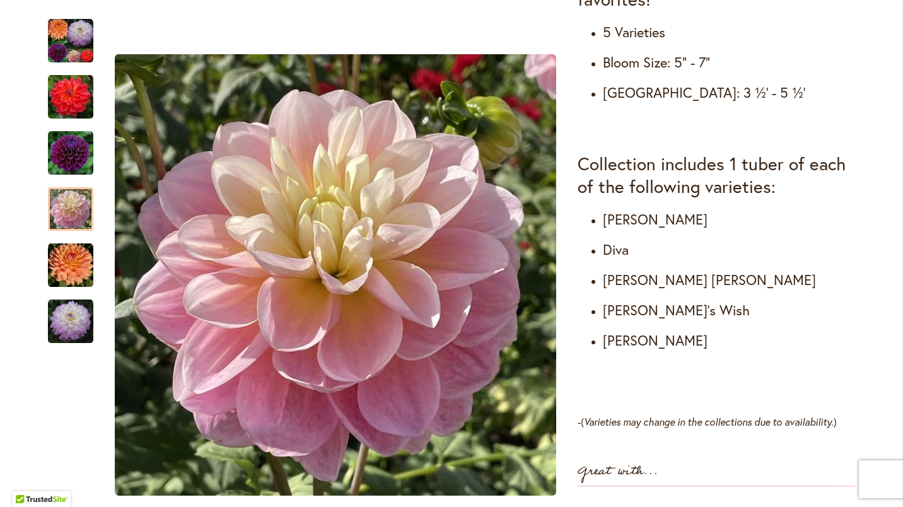
click at [621, 342] on h4 "Mikayla Miranda" at bounding box center [729, 341] width 252 height 18
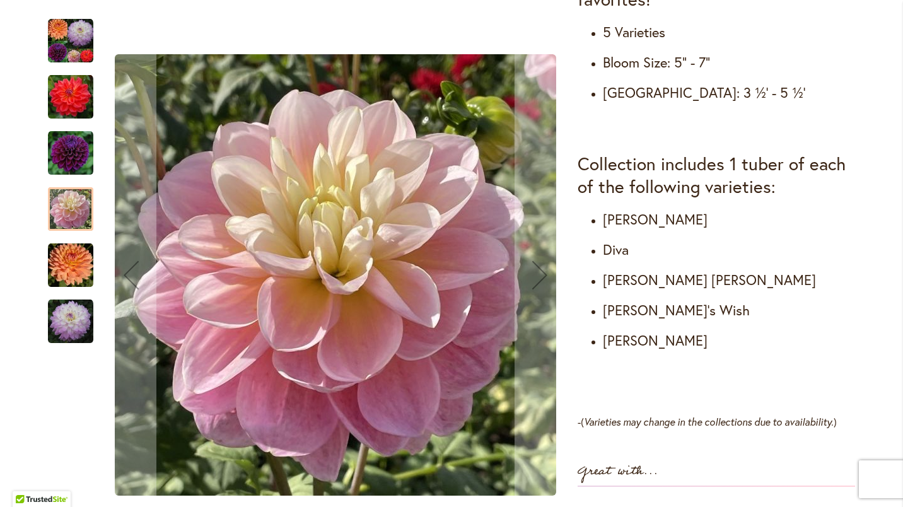
click at [69, 322] on img "MIKAYLA MIRANDA" at bounding box center [70, 321] width 45 height 45
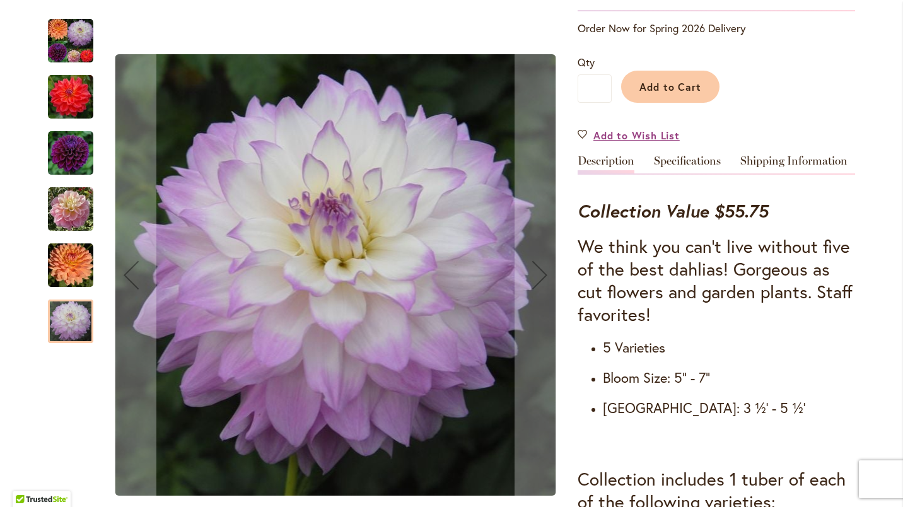
scroll to position [0, 0]
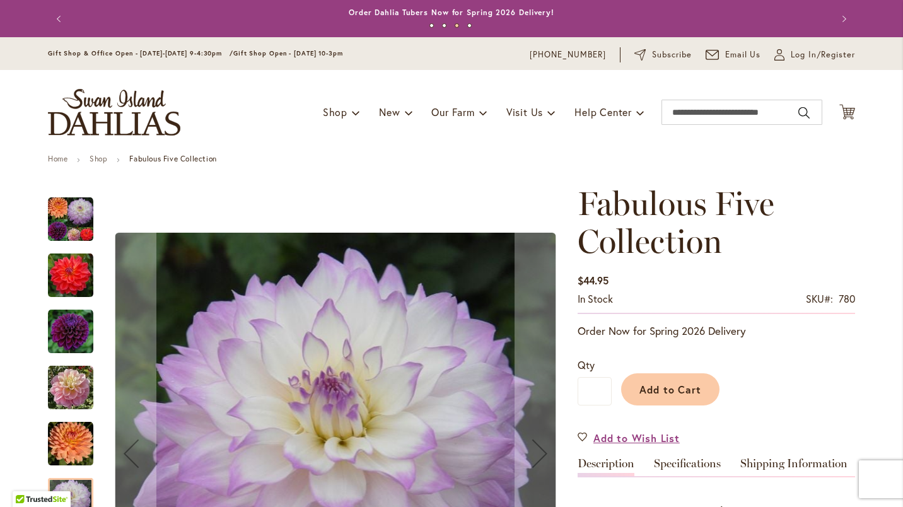
click at [69, 219] on img "Fabulous Five Collection" at bounding box center [70, 219] width 45 height 45
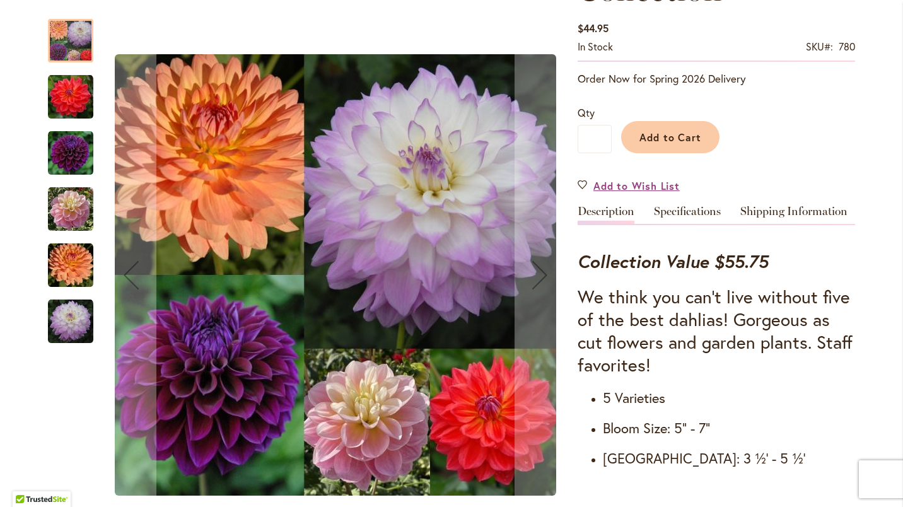
scroll to position [441, 0]
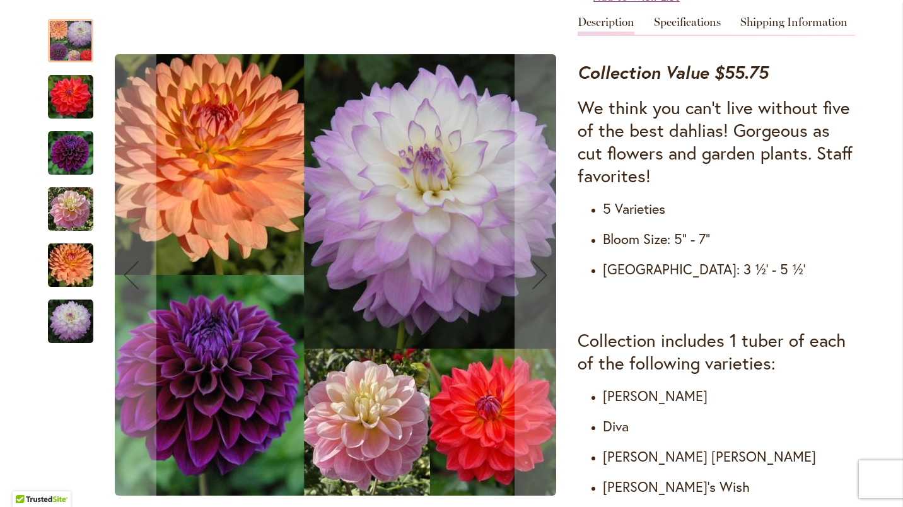
click at [71, 146] on img "DIVA" at bounding box center [70, 153] width 45 height 45
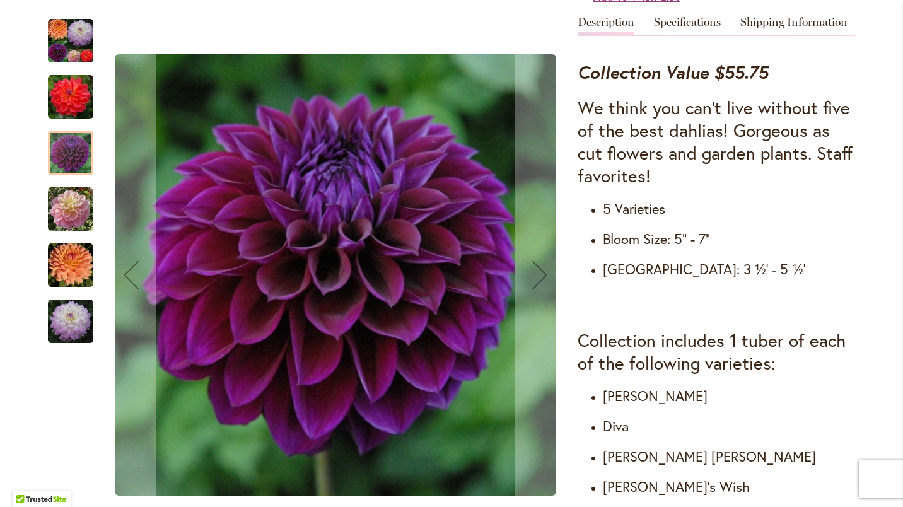
click at [67, 200] on img "GABBIE'S WISH" at bounding box center [70, 209] width 45 height 45
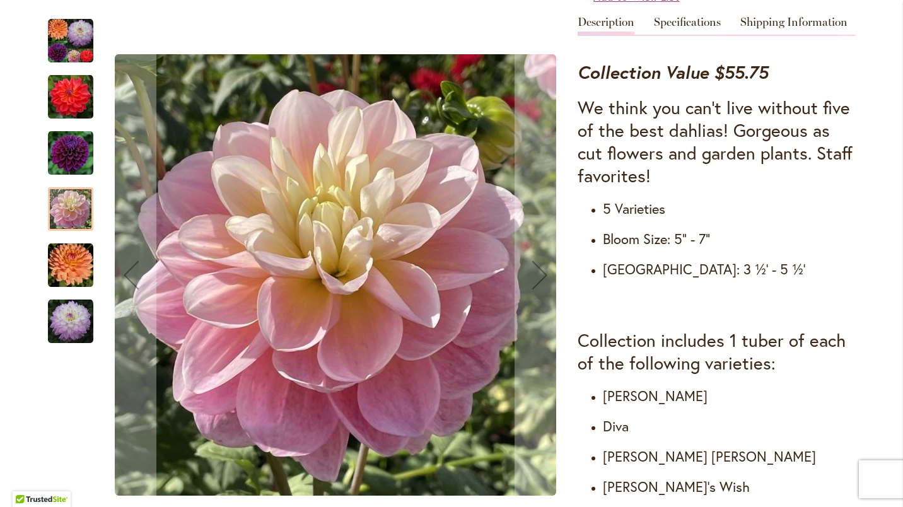
click at [61, 274] on img "GABRIELLE MARIE" at bounding box center [70, 265] width 45 height 45
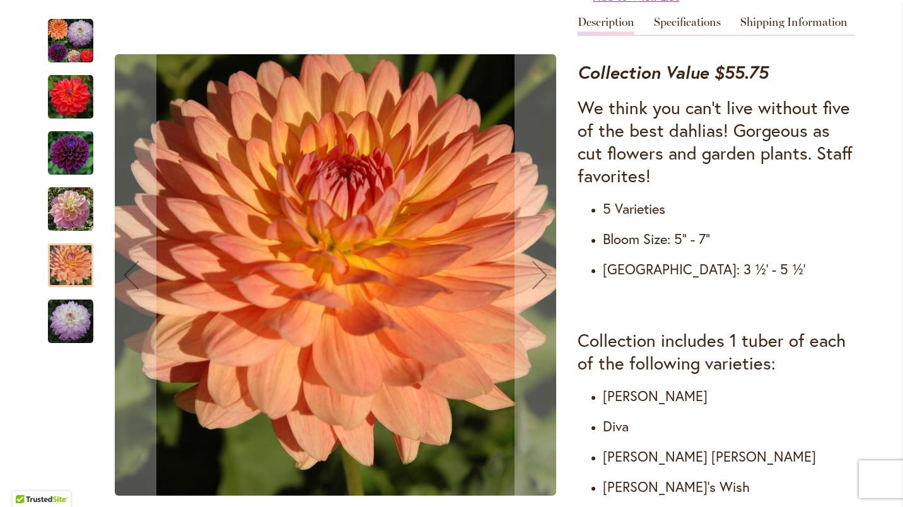
click at [59, 313] on img "MIKAYLA MIRANDA" at bounding box center [70, 321] width 45 height 45
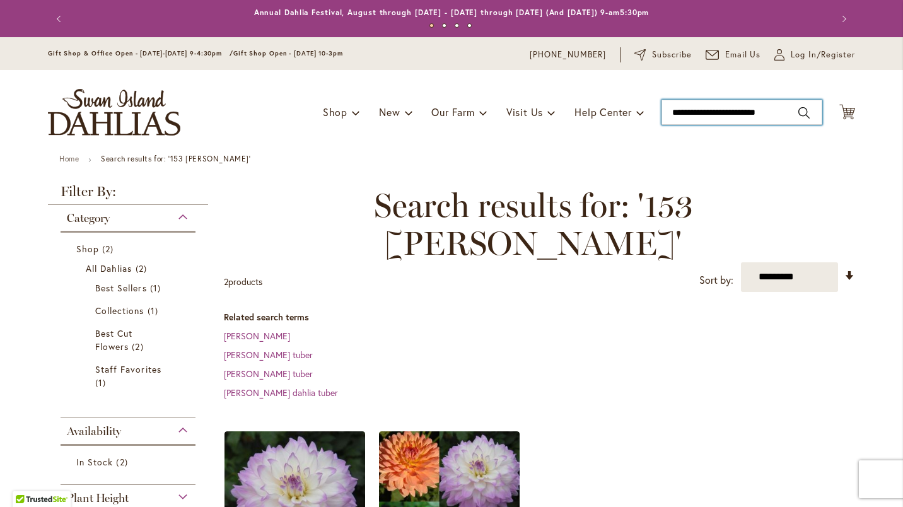
click at [792, 110] on input "**********" at bounding box center [742, 112] width 161 height 25
type input "*"
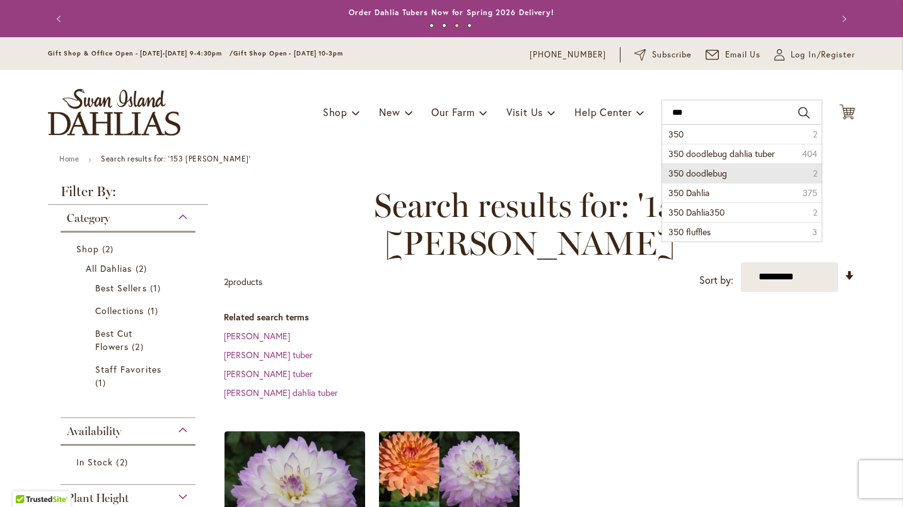
click at [701, 170] on span "350 doodlebug" at bounding box center [698, 173] width 59 height 12
type input "**********"
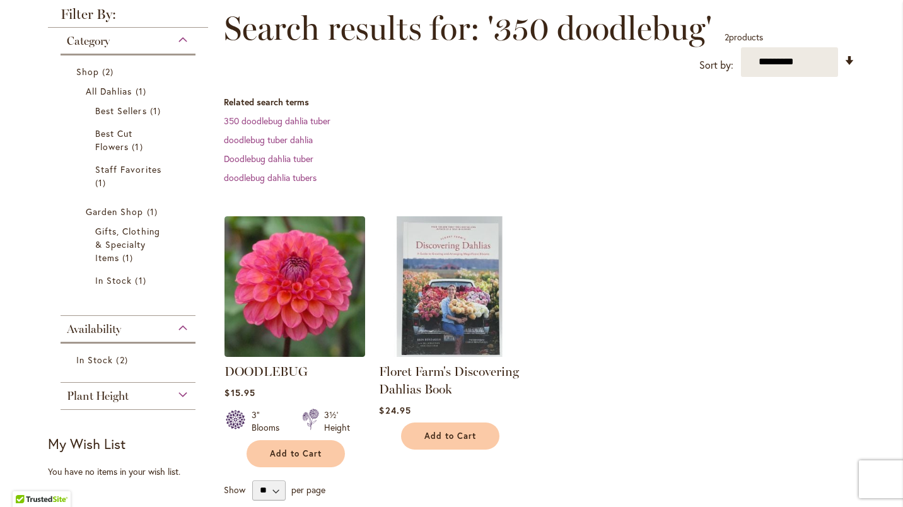
scroll to position [189, 0]
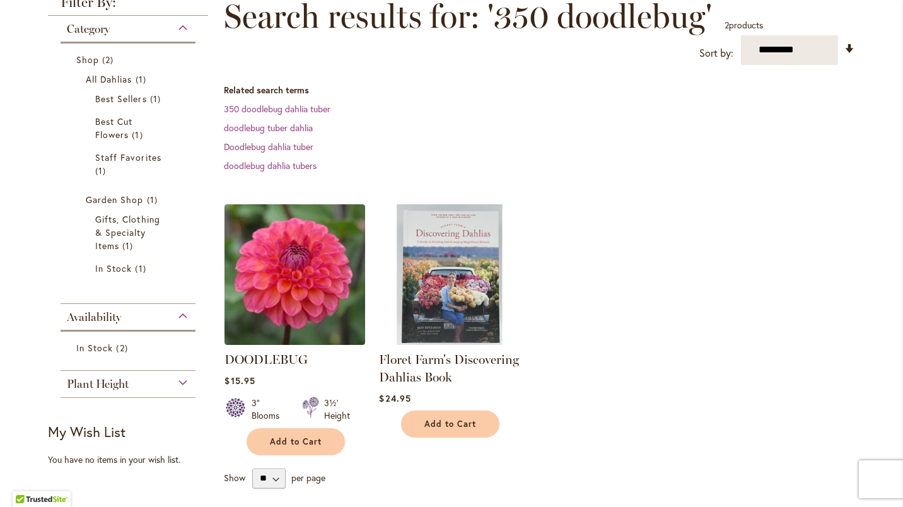
click at [272, 279] on img at bounding box center [295, 274] width 141 height 141
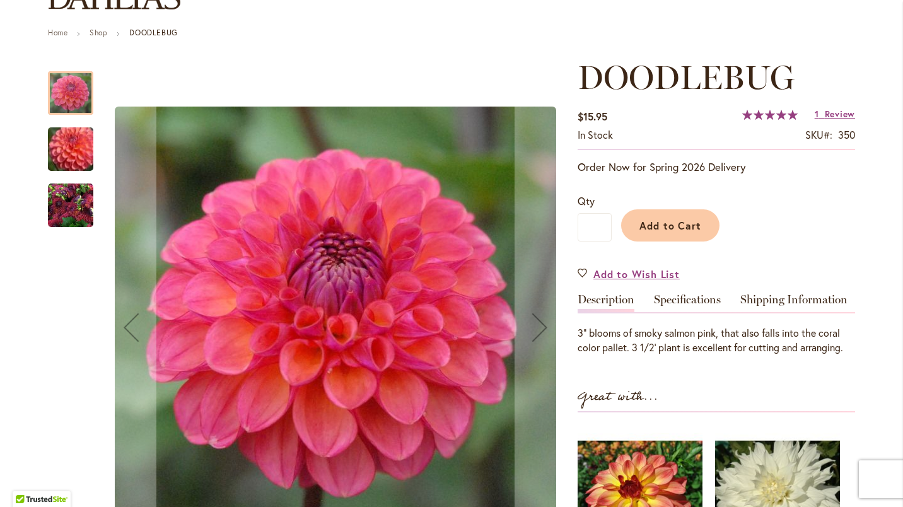
scroll to position [189, 0]
